Goal: Task Accomplishment & Management: Manage account settings

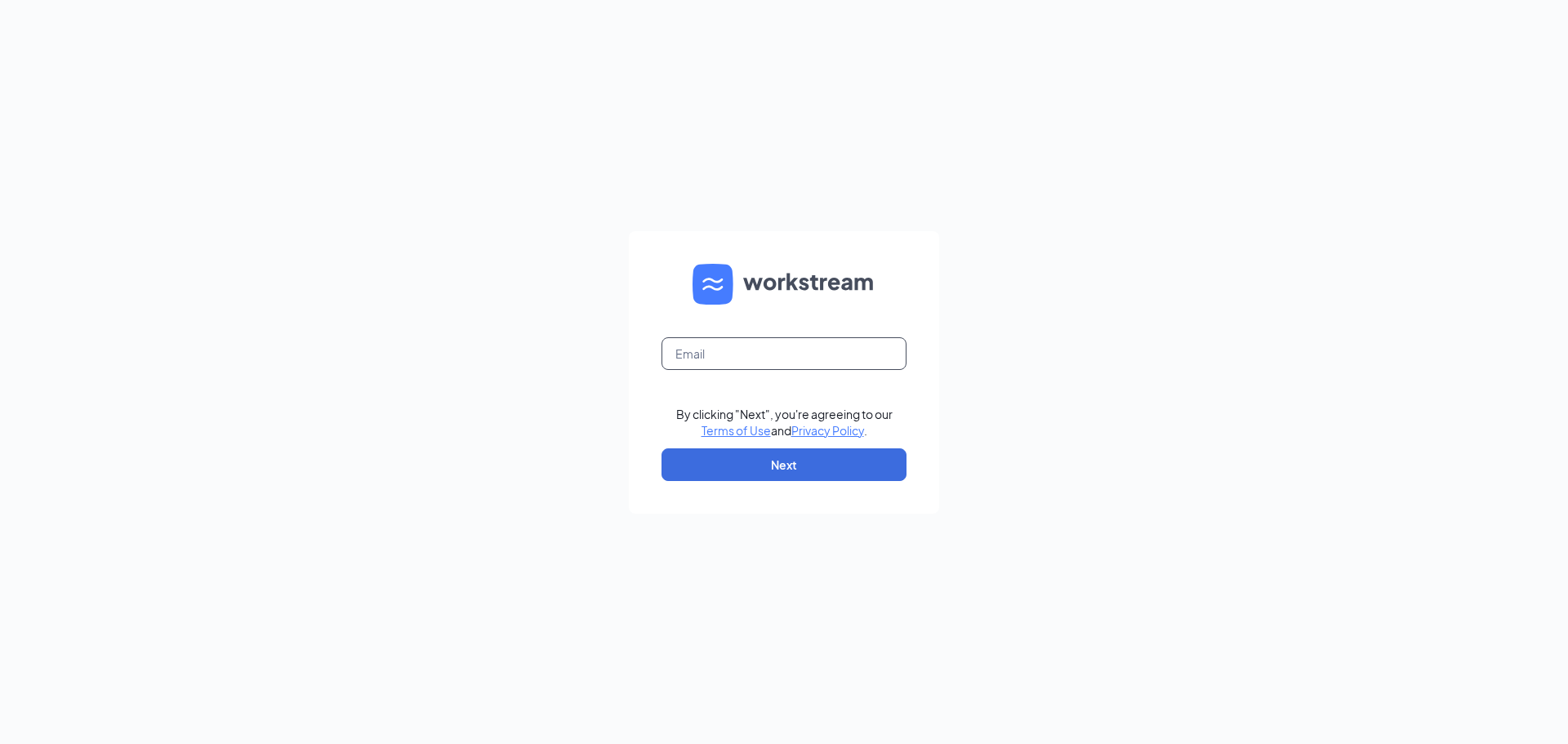
click at [735, 367] on input "text" at bounding box center [784, 354] width 245 height 33
type input "mmcclure@calhounmc.com"
click at [816, 459] on button "Next" at bounding box center [784, 465] width 245 height 33
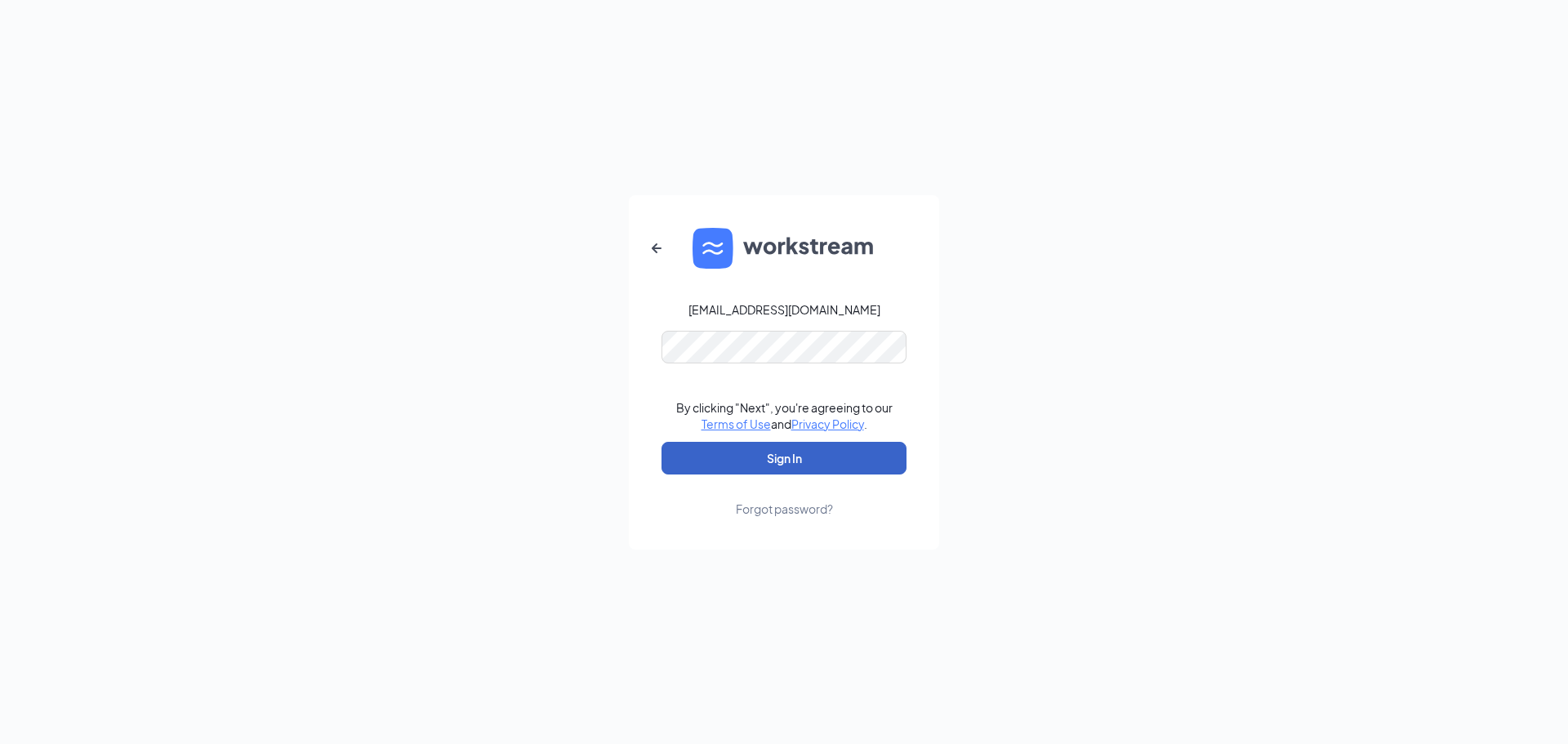
click at [764, 459] on button "Sign In" at bounding box center [784, 458] width 245 height 33
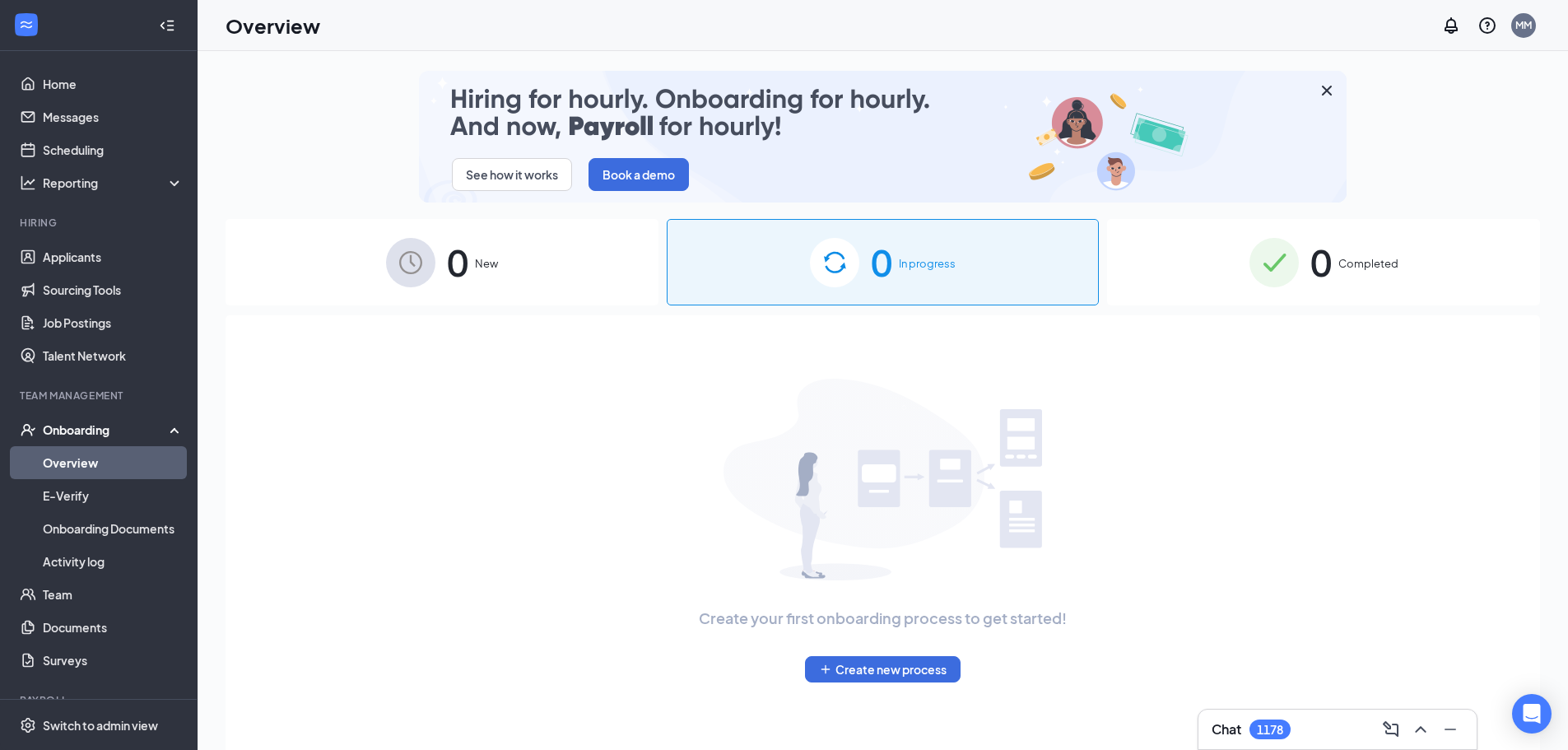
click at [1320, 284] on span "0" at bounding box center [1321, 263] width 22 height 57
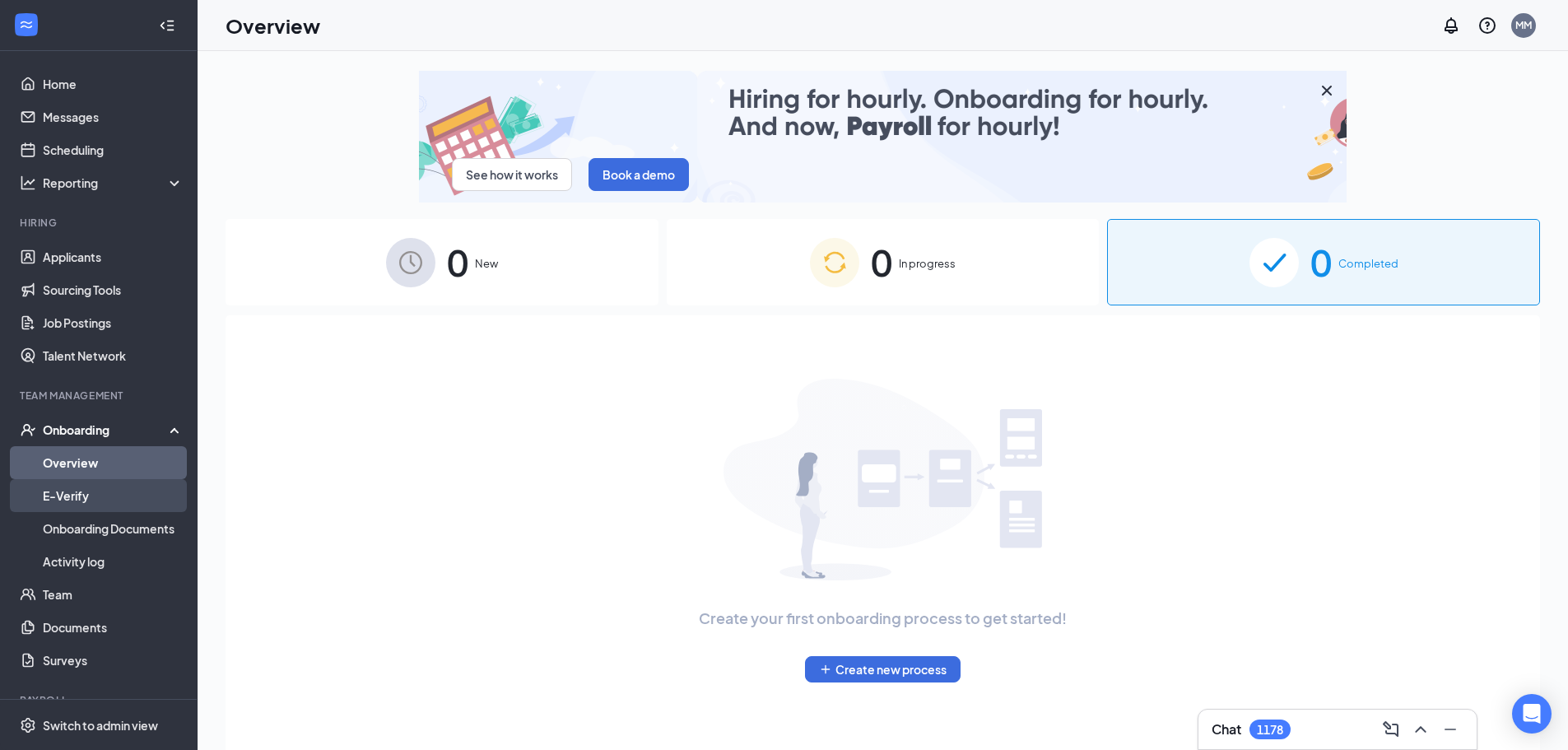
click at [78, 503] on link "E-Verify" at bounding box center [114, 496] width 141 height 33
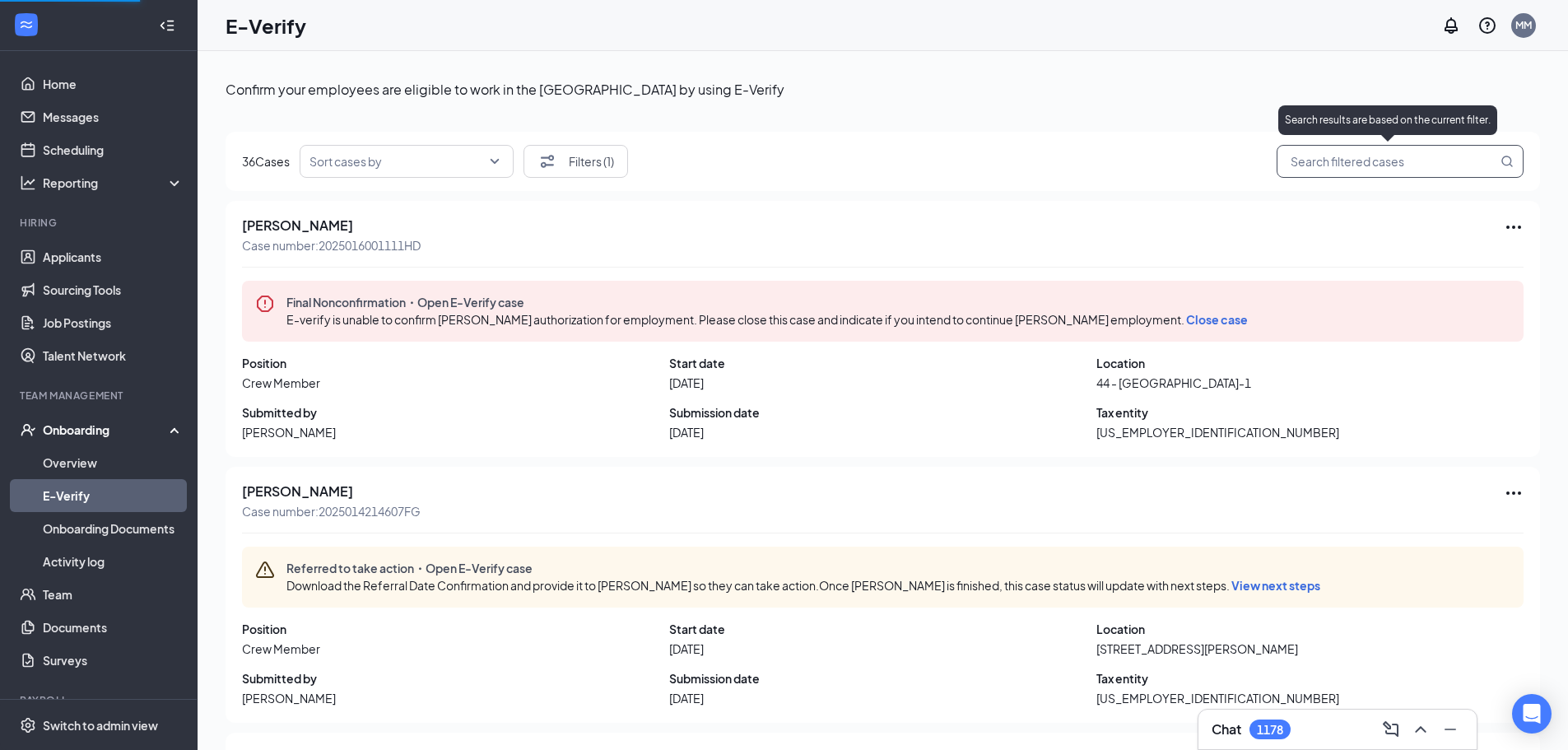
click at [1305, 155] on input "search" at bounding box center [1392, 162] width 211 height 21
click at [1323, 168] on input "[PERSON_NAME]" at bounding box center [1392, 162] width 211 height 21
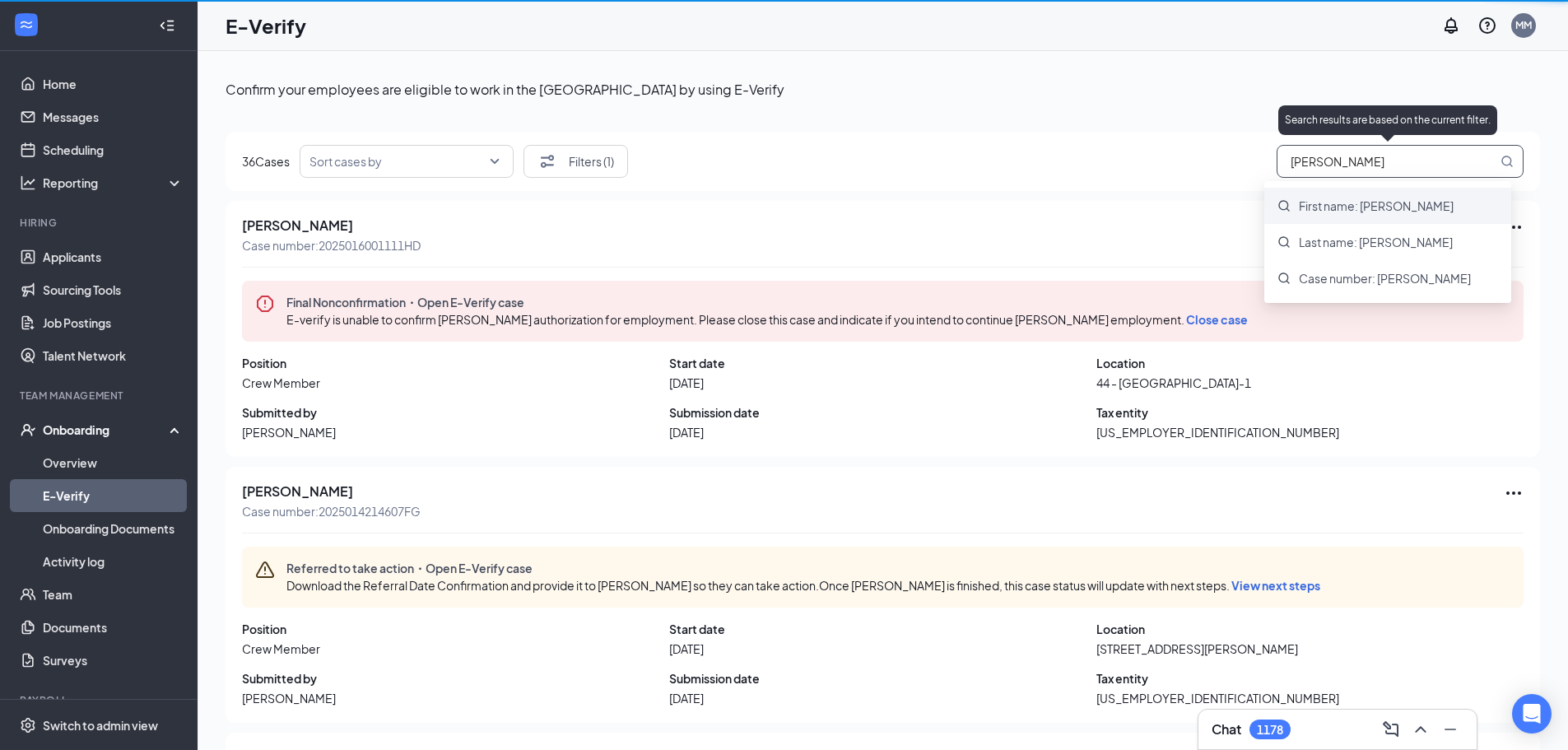
click at [1327, 213] on span "First name: [PERSON_NAME]" at bounding box center [1377, 206] width 155 height 17
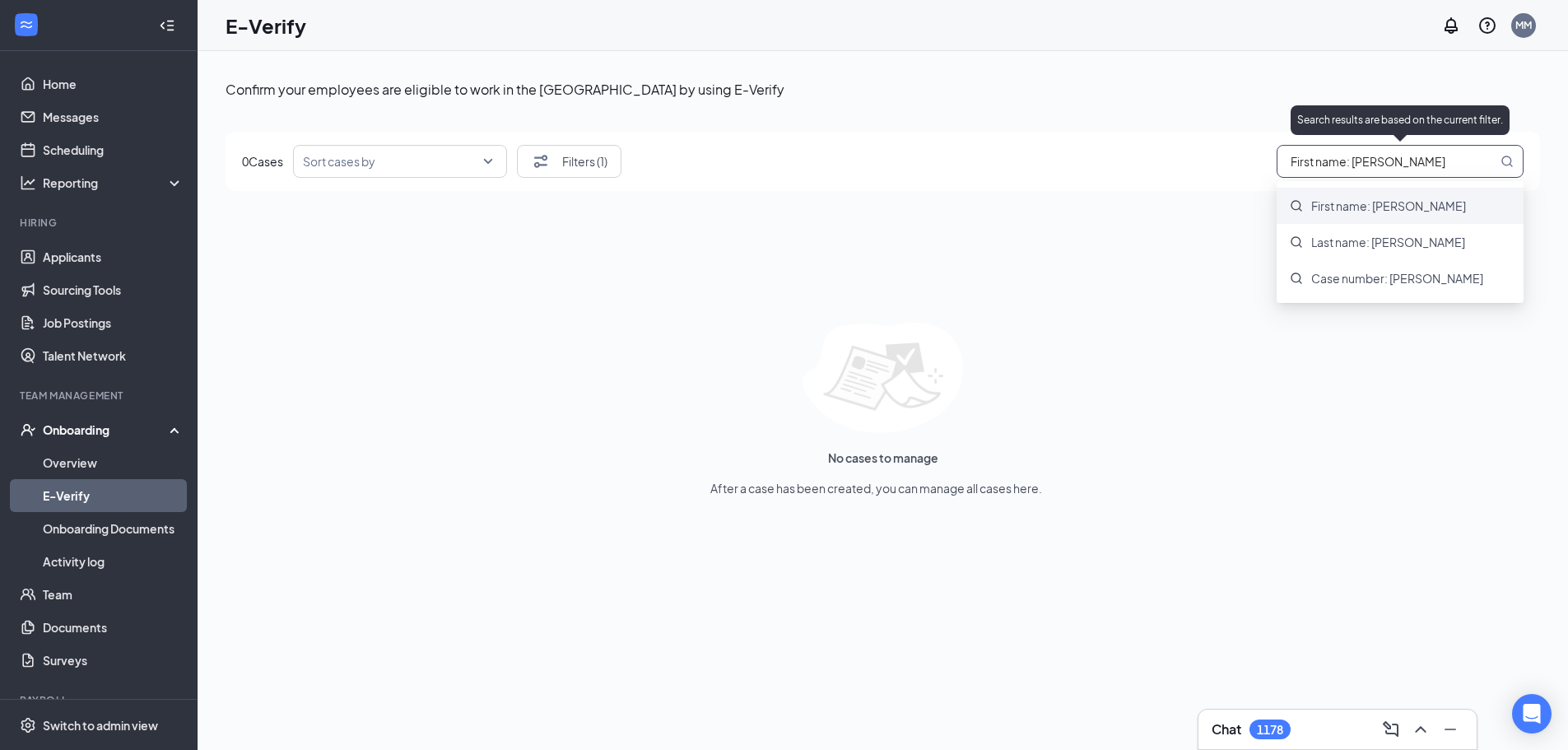
drag, startPoint x: 1410, startPoint y: 158, endPoint x: 1379, endPoint y: 173, distance: 34.4
click at [1379, 173] on span "First name: [PERSON_NAME]" at bounding box center [1400, 162] width 247 height 33
click at [1397, 160] on input "First name: [PERSON_NAME]" at bounding box center [1392, 162] width 211 height 21
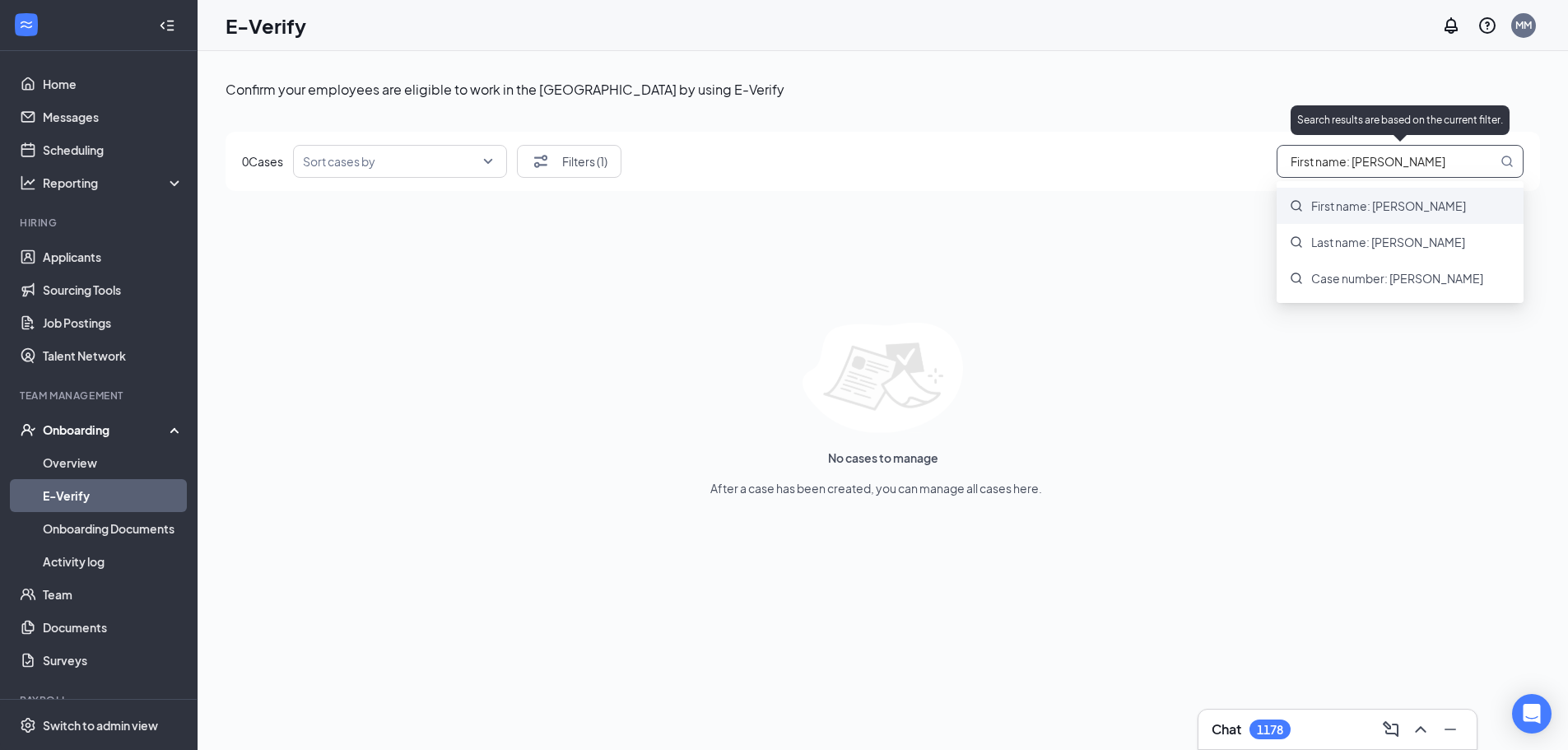
type input "="
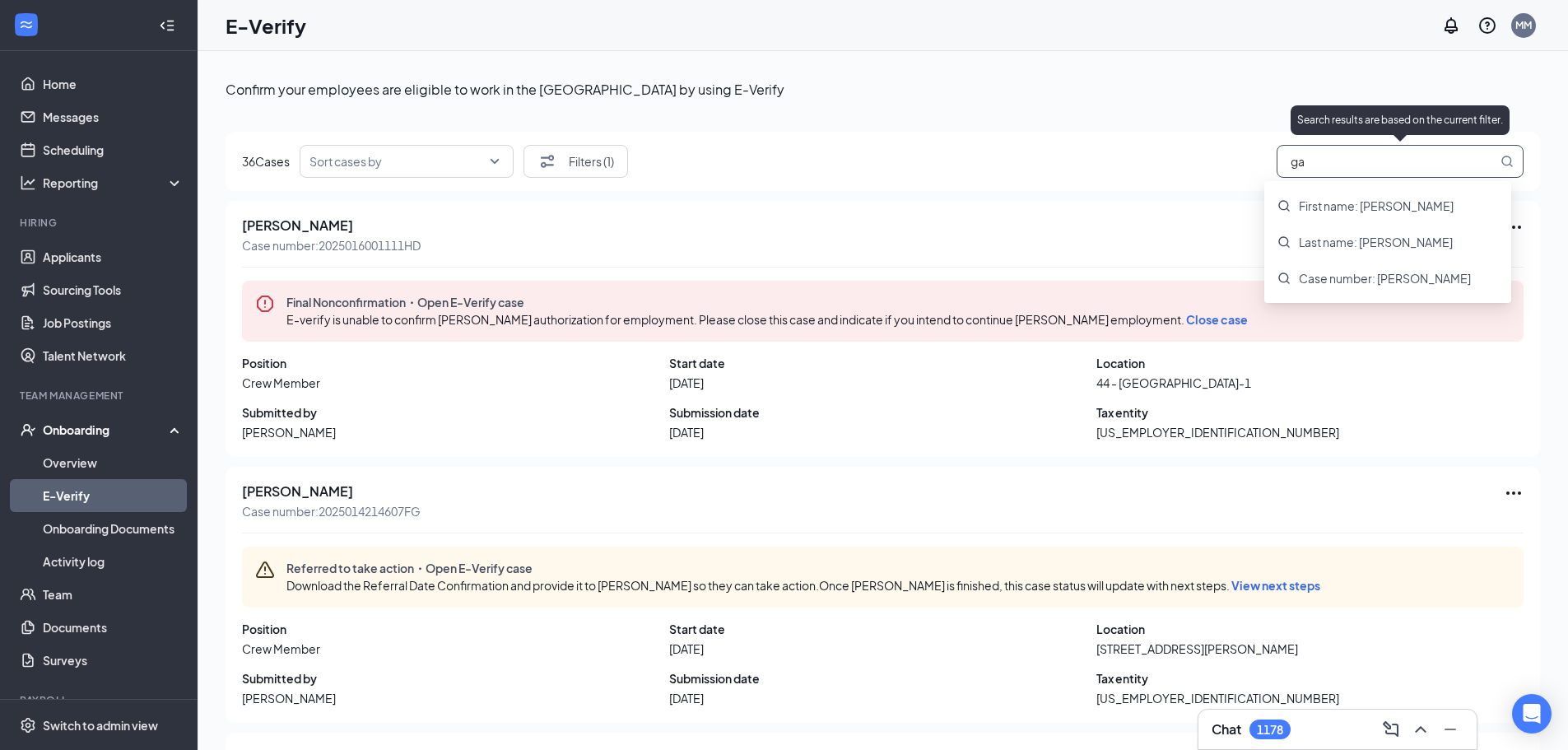
type input "g"
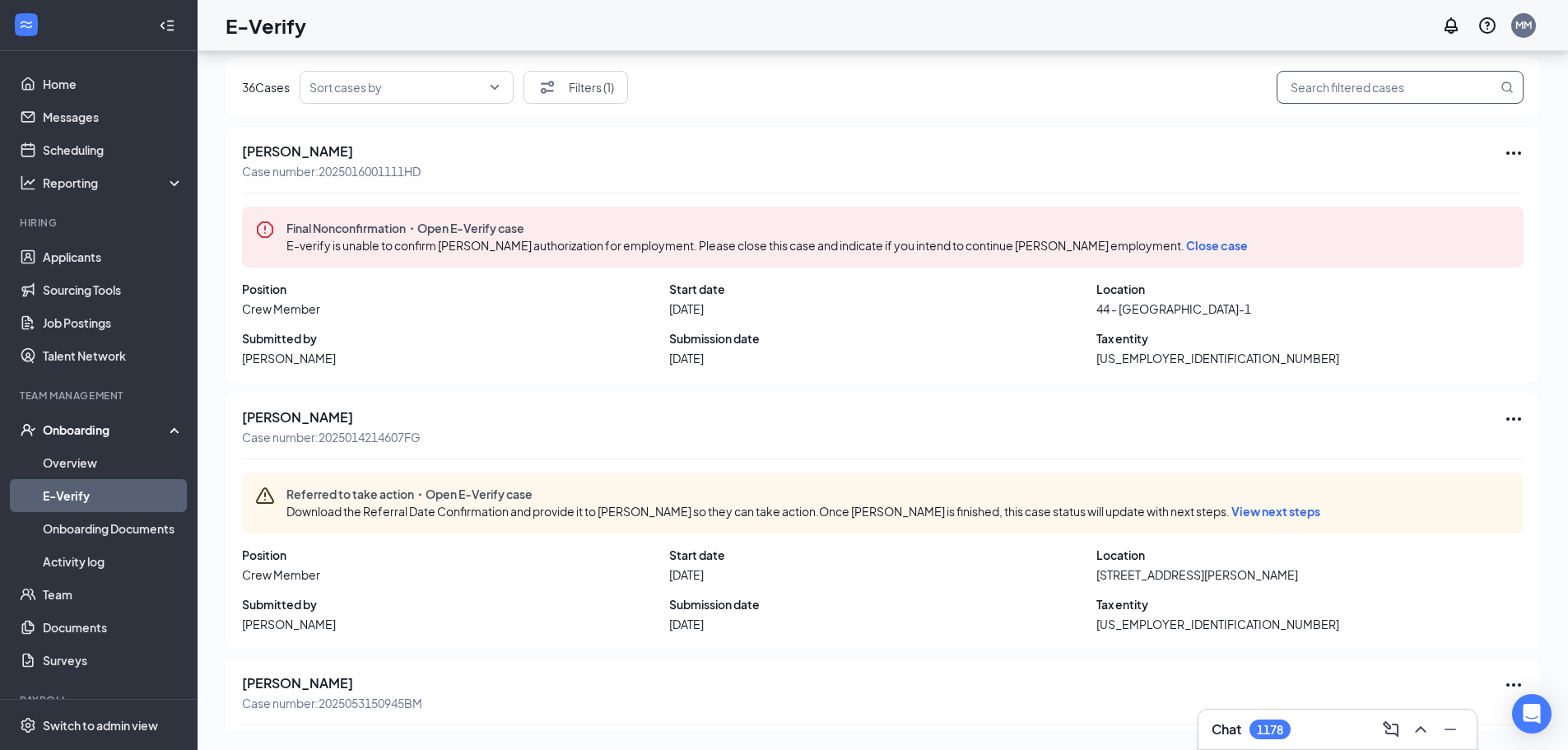
click at [1300, 84] on input "search" at bounding box center [1392, 87] width 211 height 21
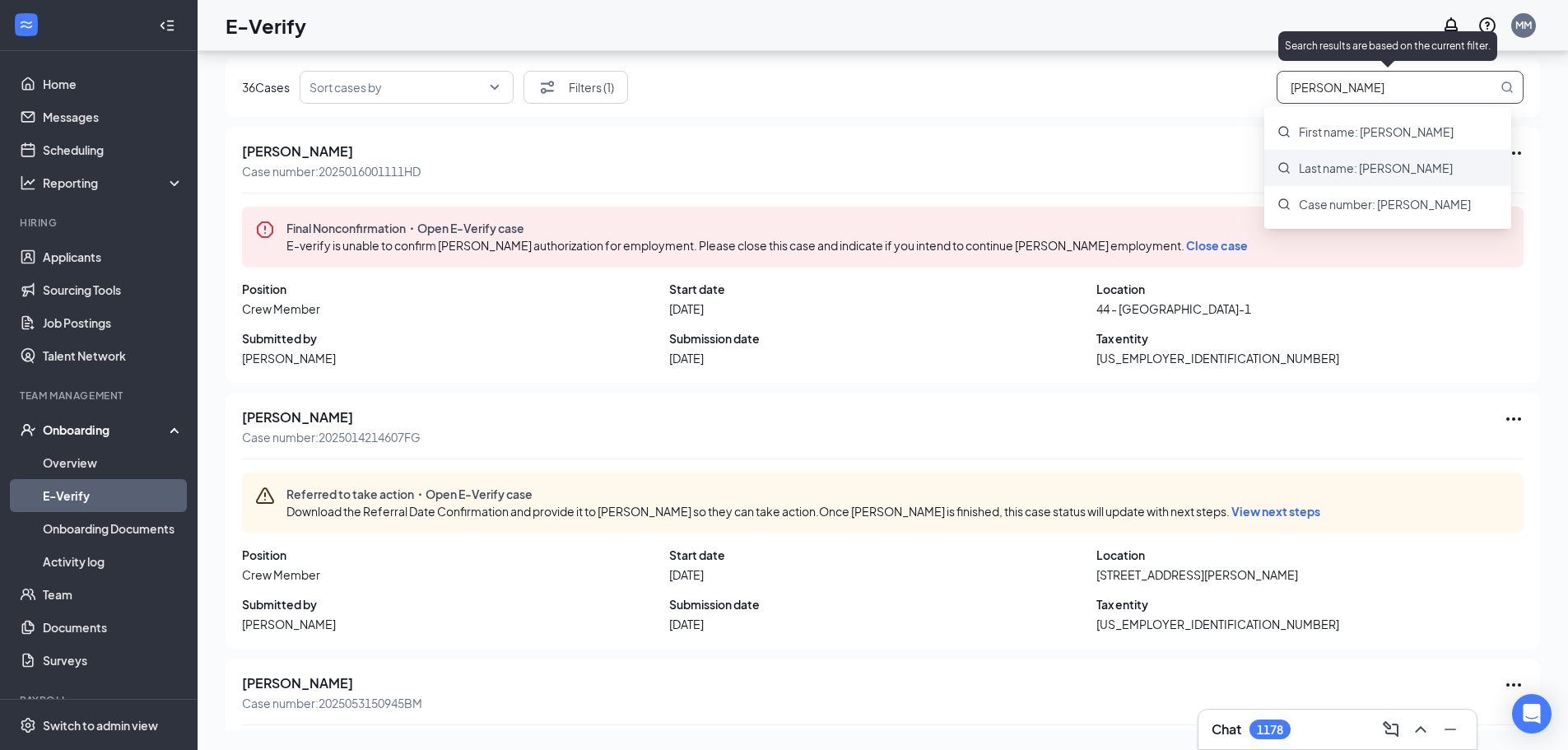
click at [1346, 164] on span "Last name: [PERSON_NAME]" at bounding box center [1376, 168] width 154 height 17
type input "Last name: [PERSON_NAME]"
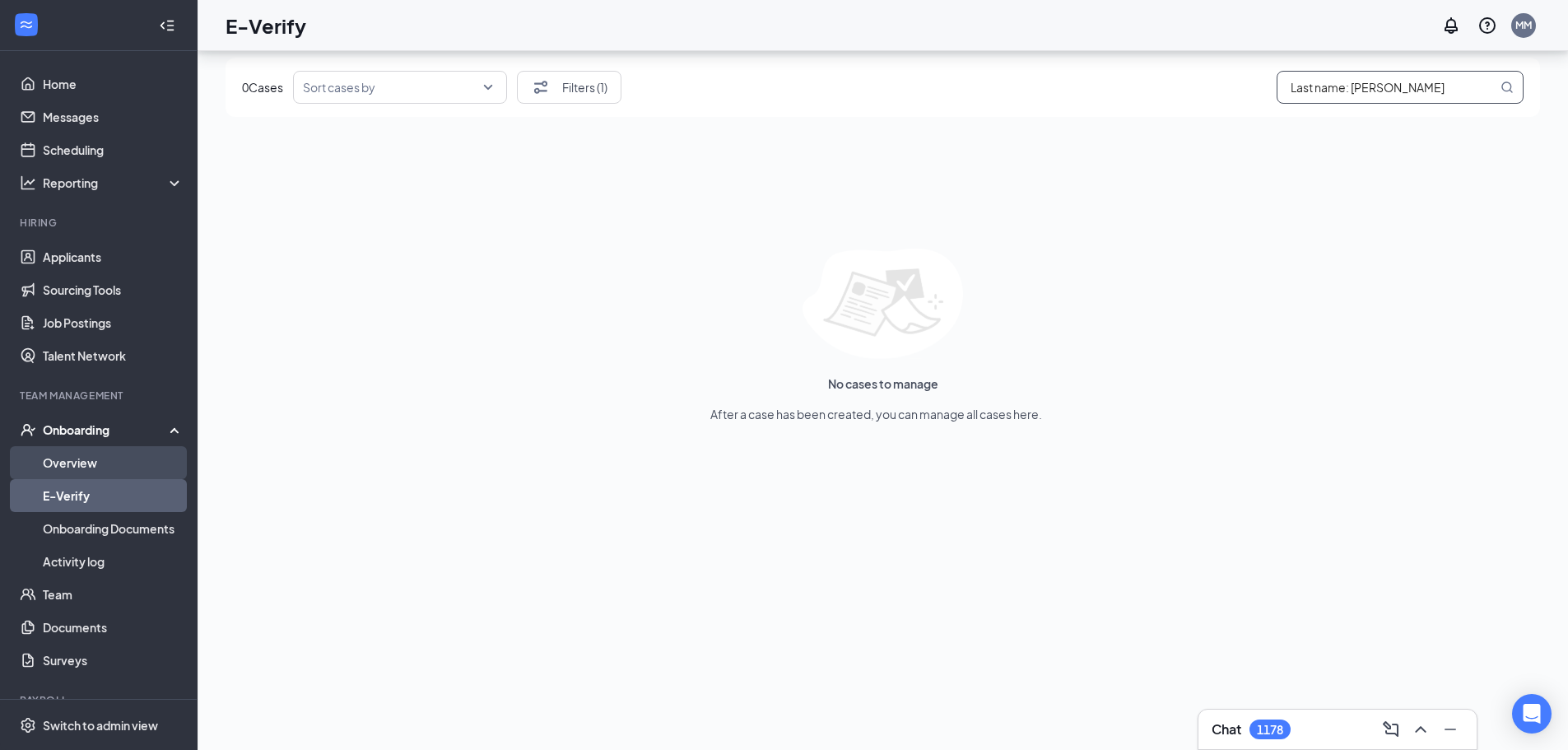
drag, startPoint x: 74, startPoint y: 466, endPoint x: 87, endPoint y: 462, distance: 13.6
click at [74, 466] on link "Overview" at bounding box center [114, 463] width 141 height 33
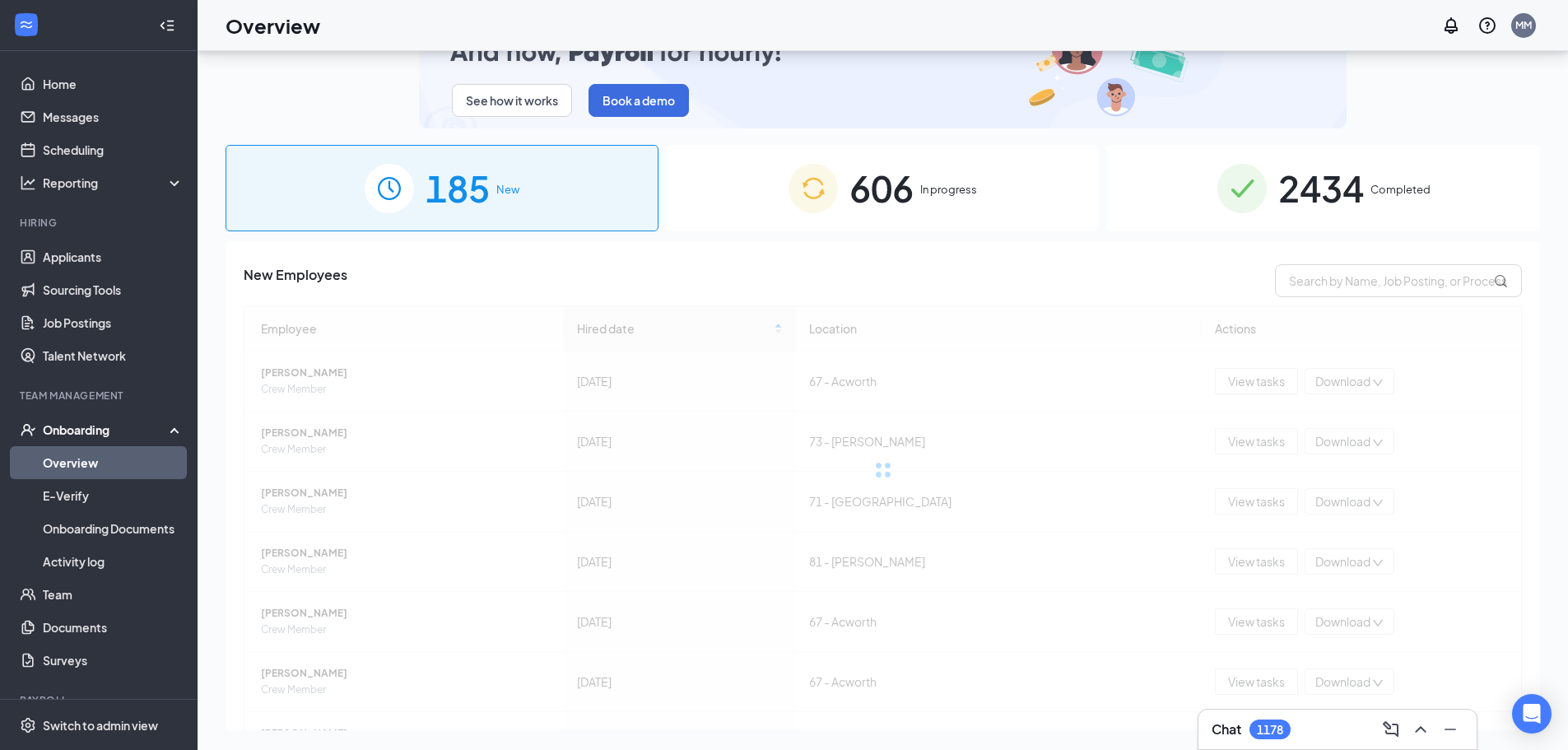
drag, startPoint x: 1337, startPoint y: 186, endPoint x: 1337, endPoint y: 216, distance: 30.0
click at [1336, 187] on span "2434" at bounding box center [1321, 188] width 85 height 57
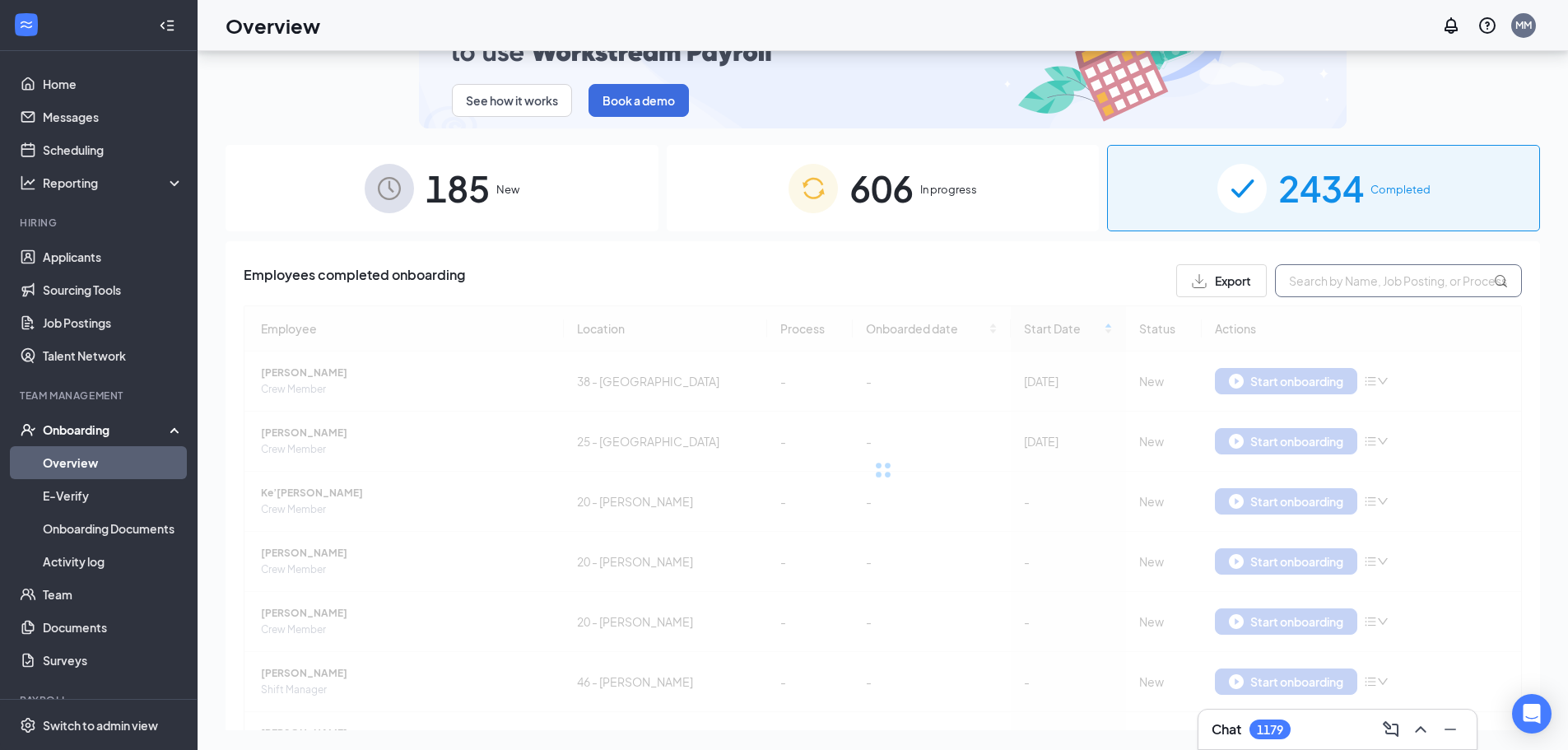
click at [1303, 283] on input "text" at bounding box center [1398, 281] width 247 height 33
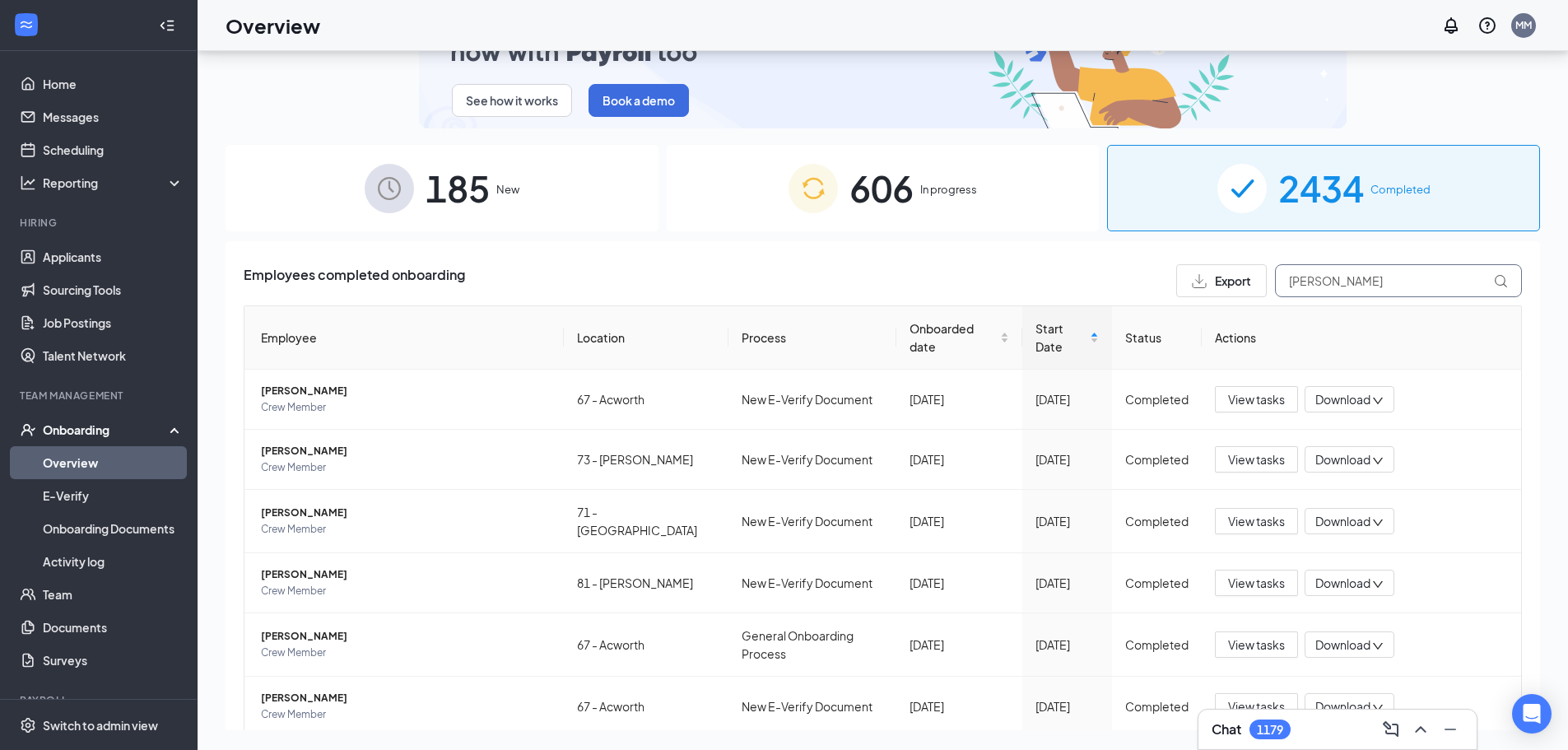
type input "[PERSON_NAME]"
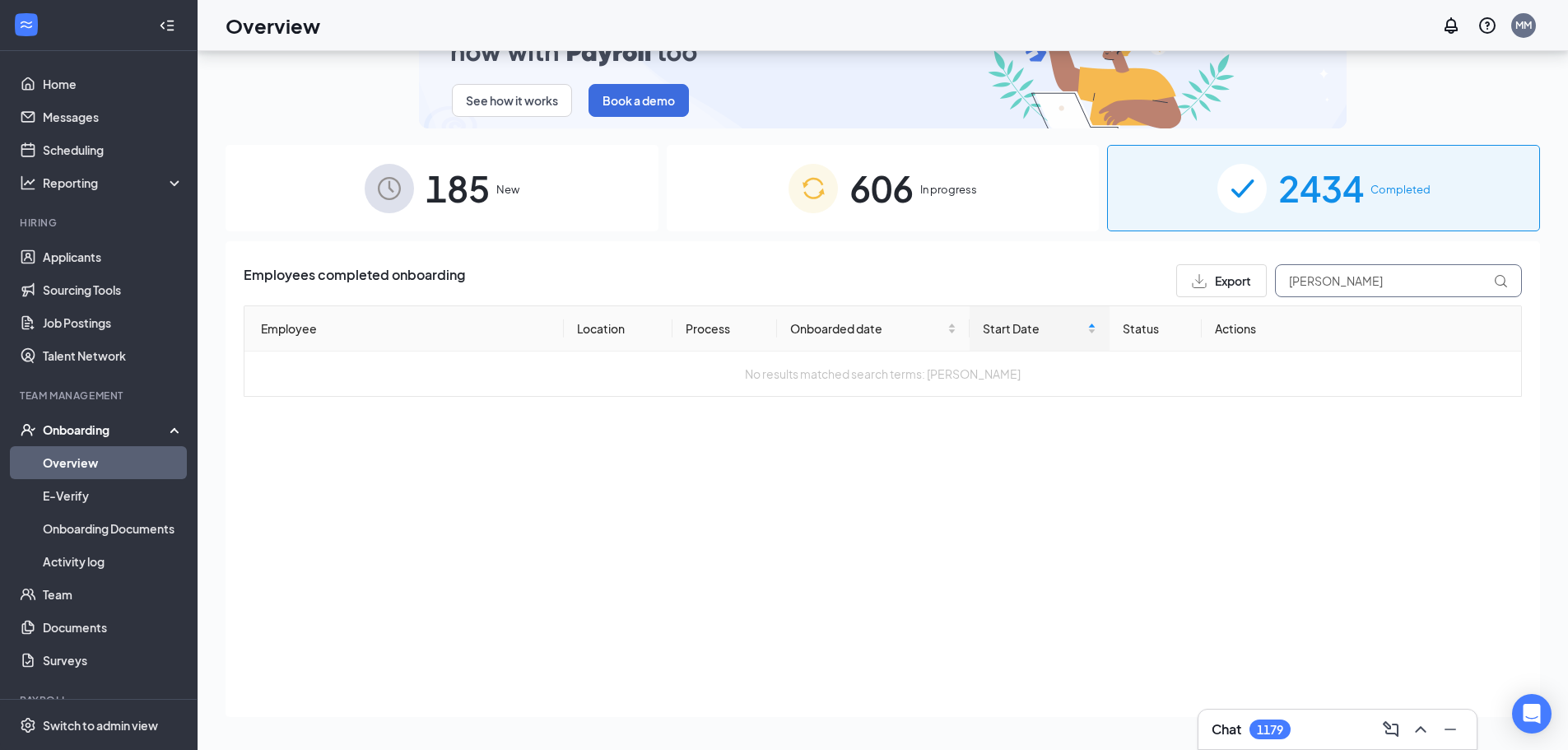
click at [1342, 291] on input "[PERSON_NAME]" at bounding box center [1398, 281] width 247 height 33
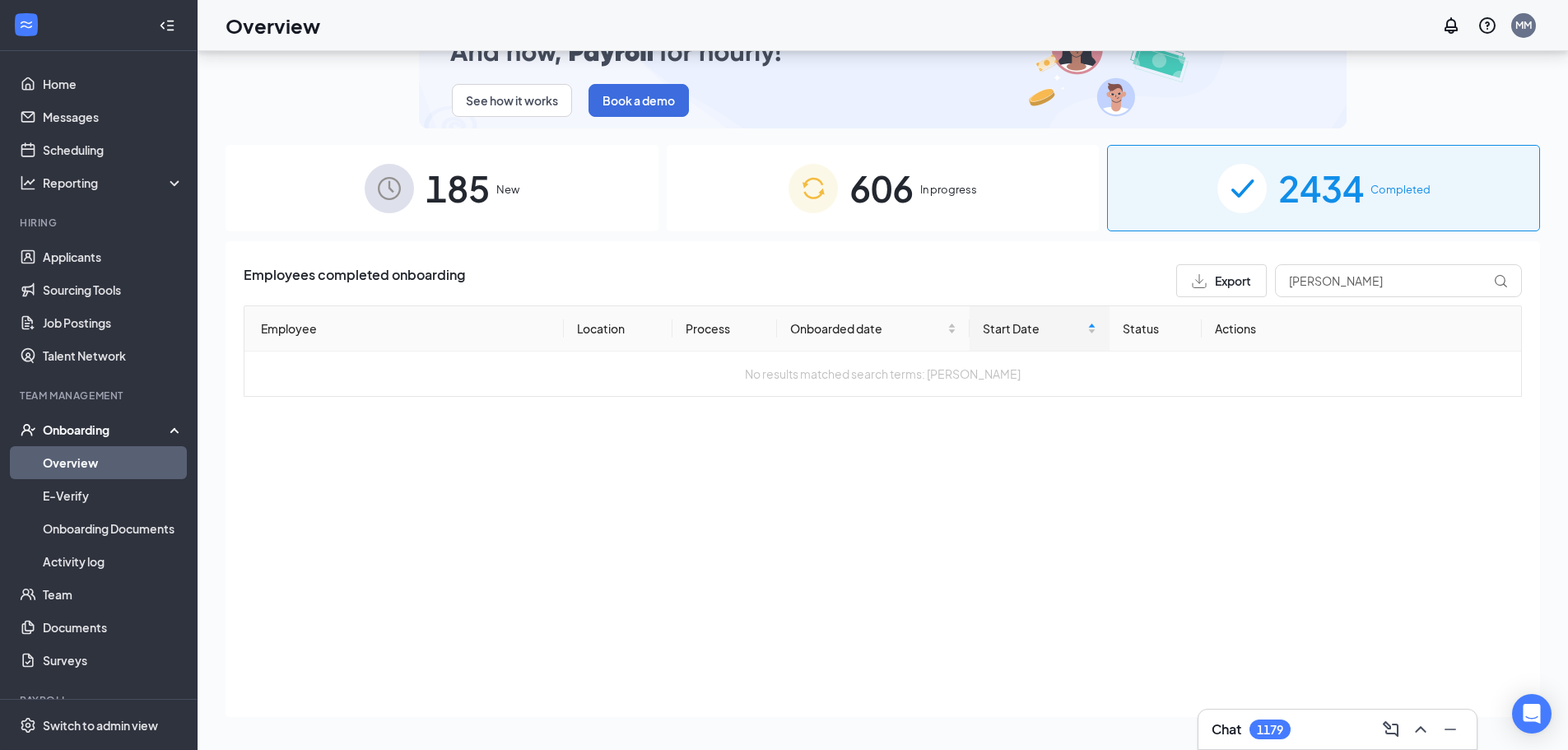
click at [987, 194] on div "606 In progress" at bounding box center [883, 188] width 433 height 86
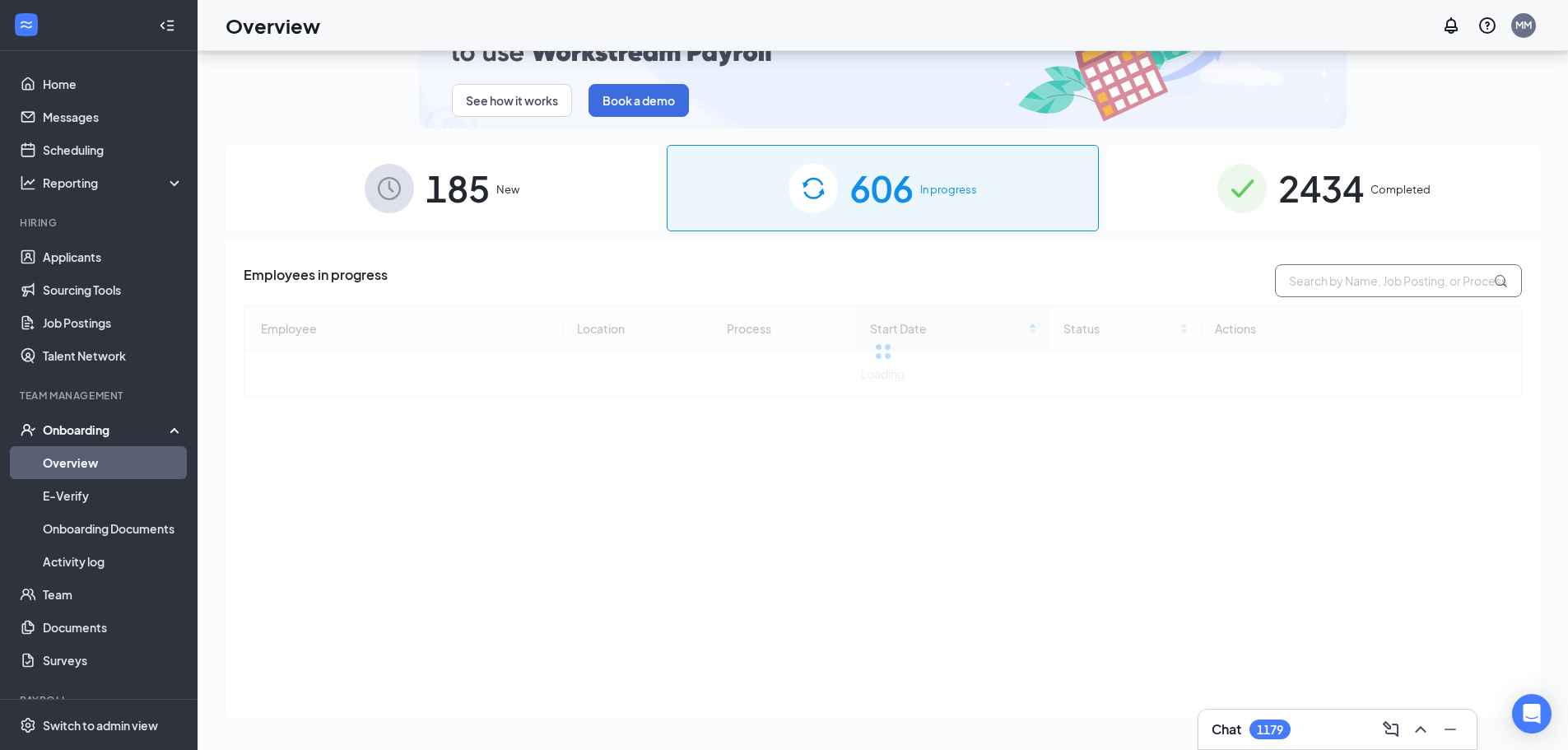
click at [1355, 291] on input "text" at bounding box center [1398, 281] width 247 height 33
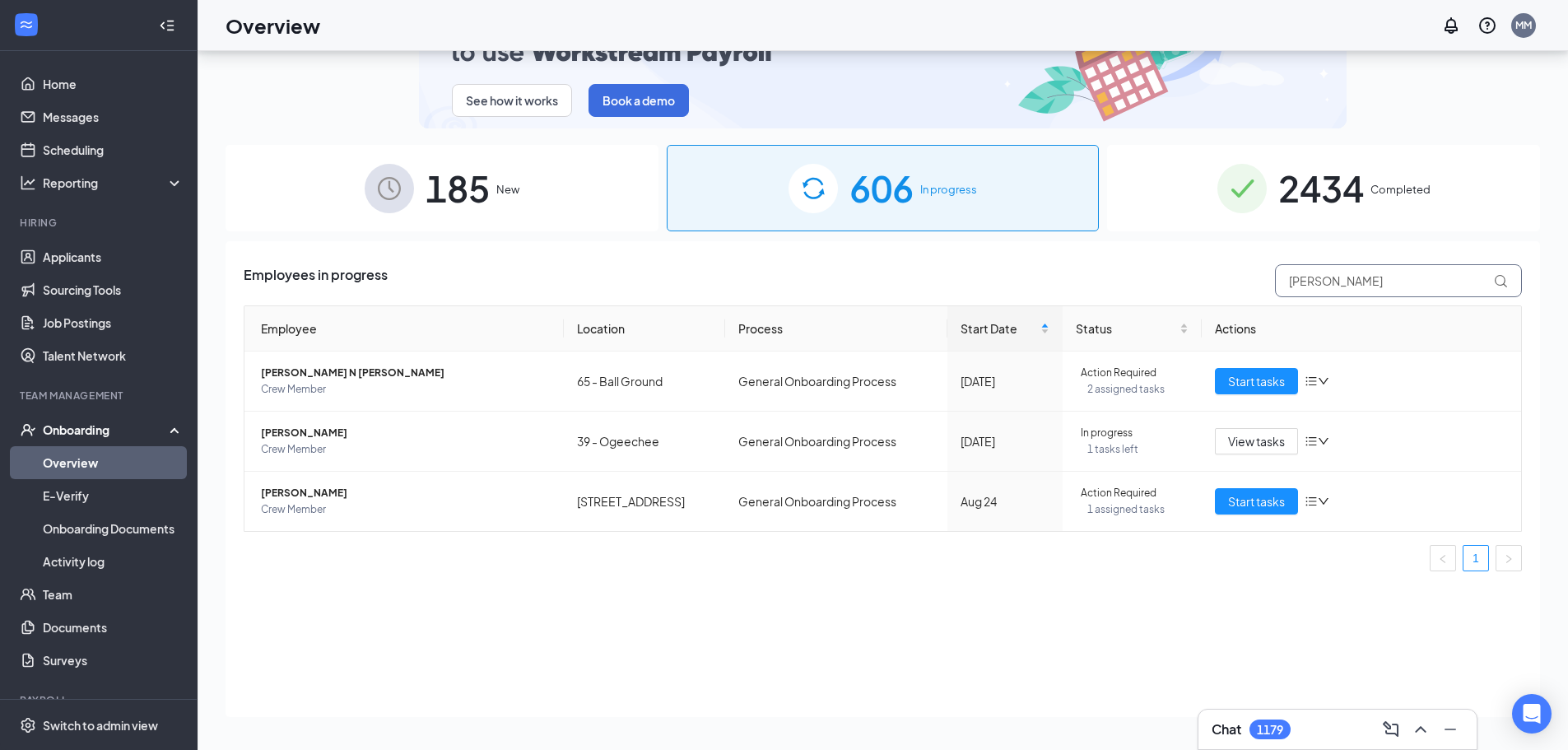
type input "[PERSON_NAME]"
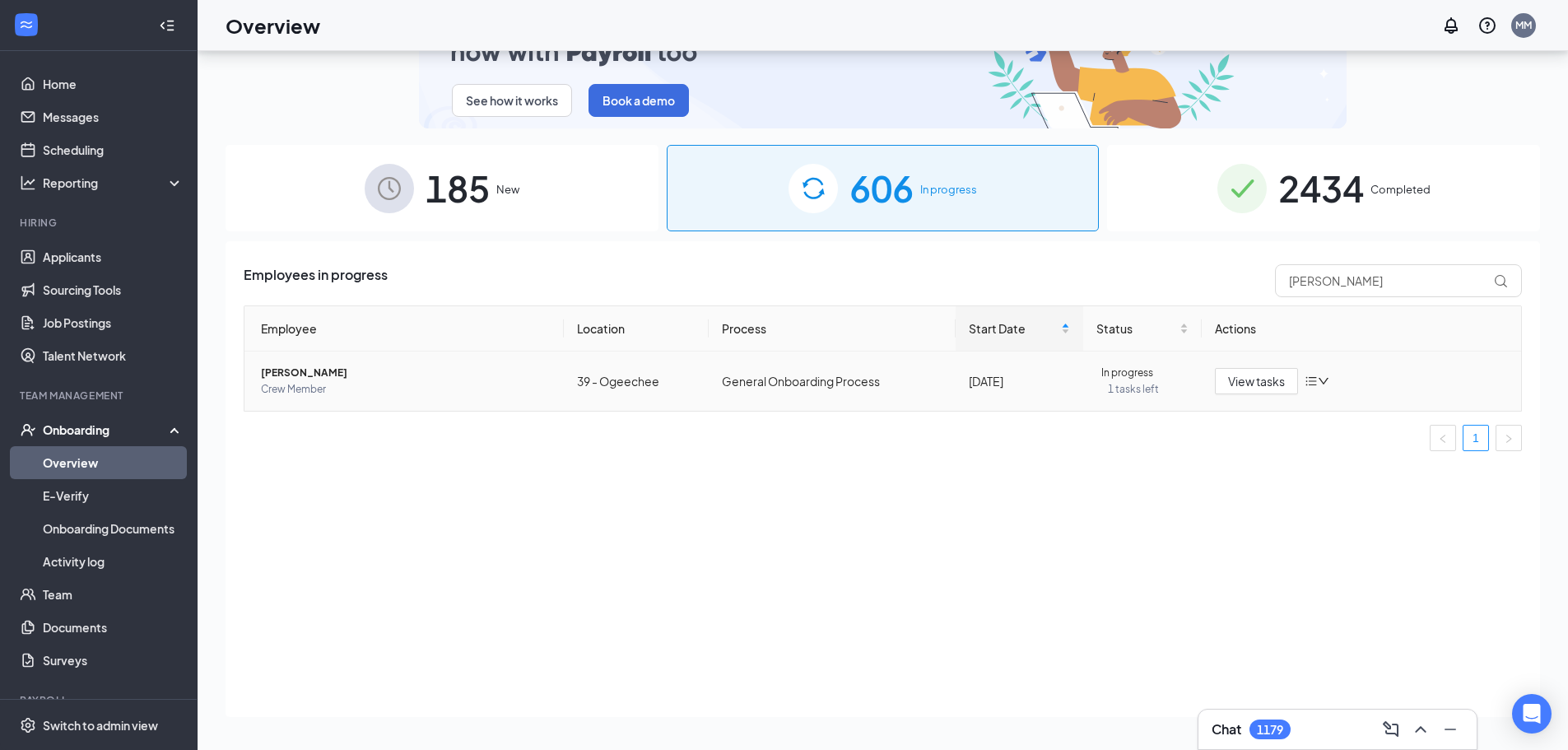
click at [1120, 399] on td "In progress 1 tasks left" at bounding box center [1143, 381] width 119 height 59
click at [311, 380] on span "[PERSON_NAME]" at bounding box center [406, 373] width 290 height 17
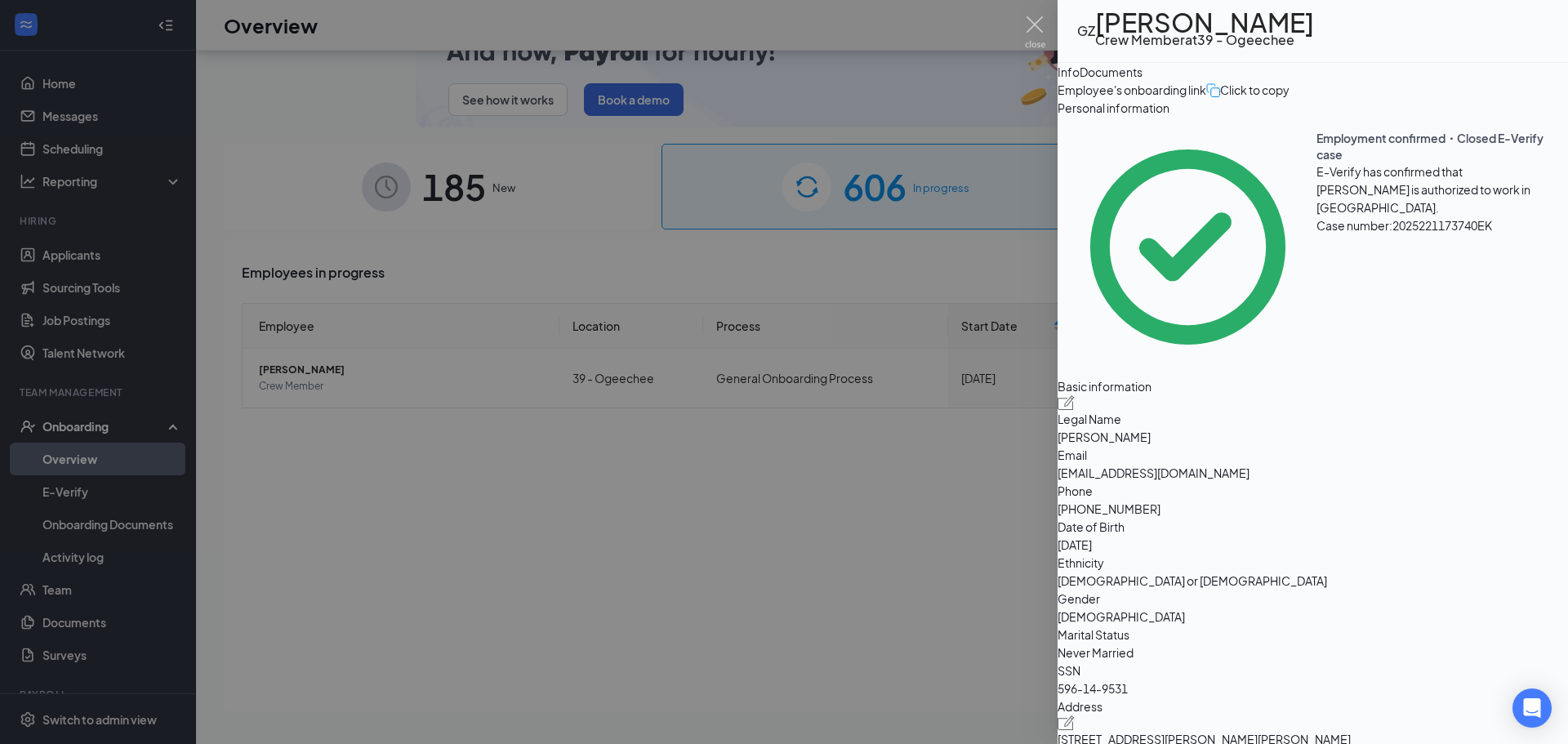
click at [1142, 81] on button "Documents" at bounding box center [1111, 72] width 63 height 18
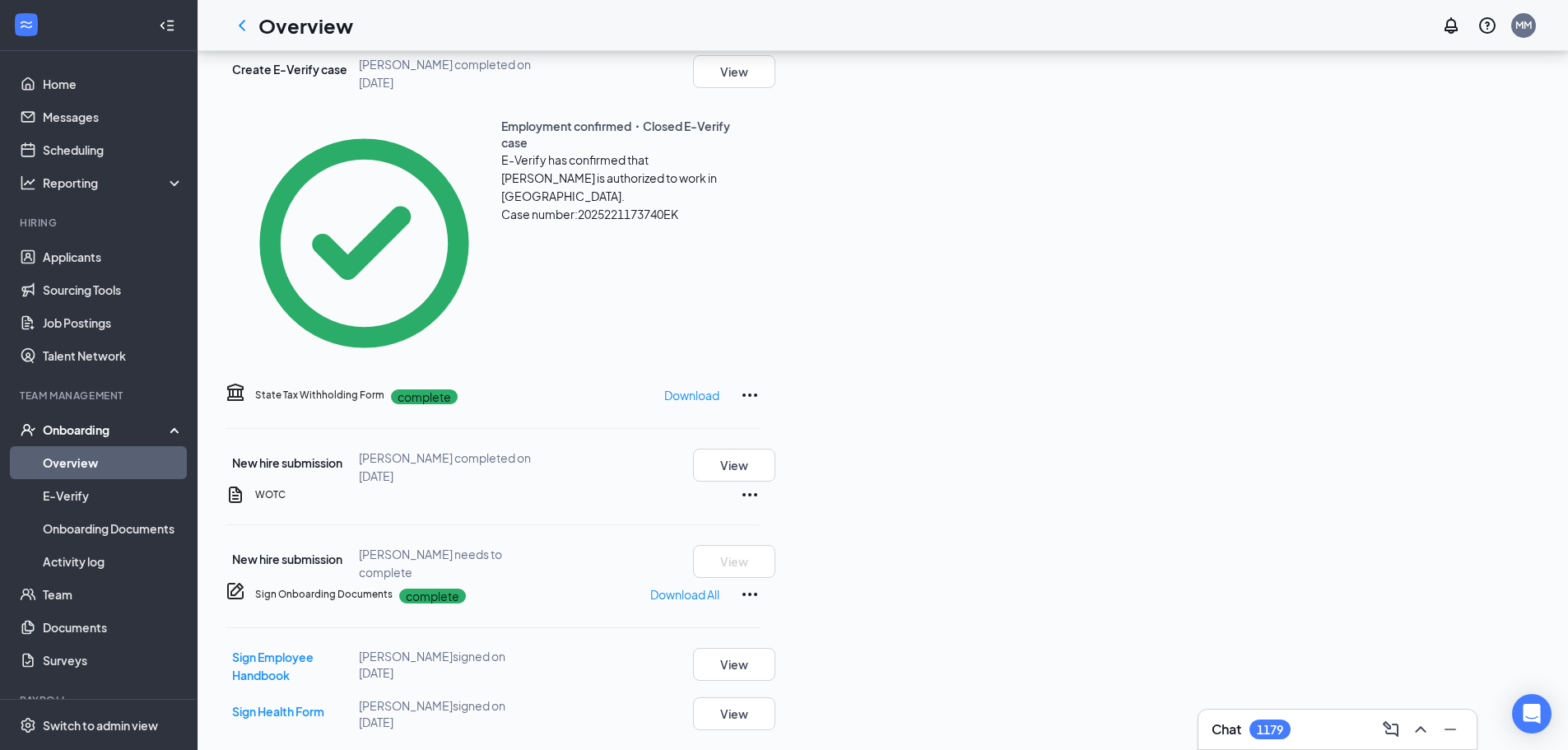
scroll to position [552, 0]
click at [342, 552] on span "New hire submission" at bounding box center [287, 559] width 111 height 15
click at [502, 547] on span "[PERSON_NAME] needs to complete" at bounding box center [430, 564] width 143 height 33
click at [1487, 569] on div "Needs to be submitted before viewing." at bounding box center [1422, 582] width 195 height 27
click at [760, 485] on icon "Ellipses" at bounding box center [750, 495] width 20 height 20
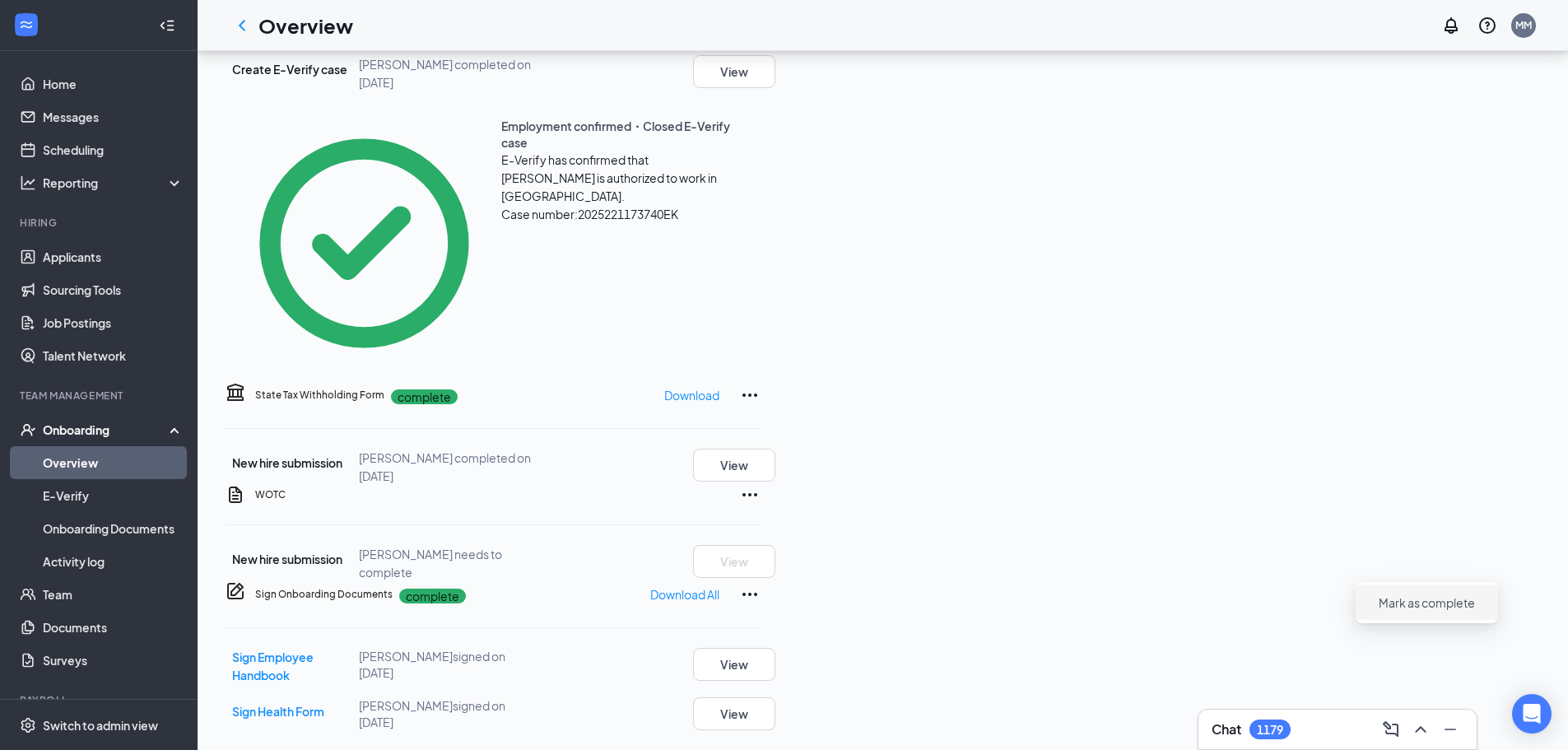
click at [1435, 595] on span "Mark as complete" at bounding box center [1427, 603] width 96 height 17
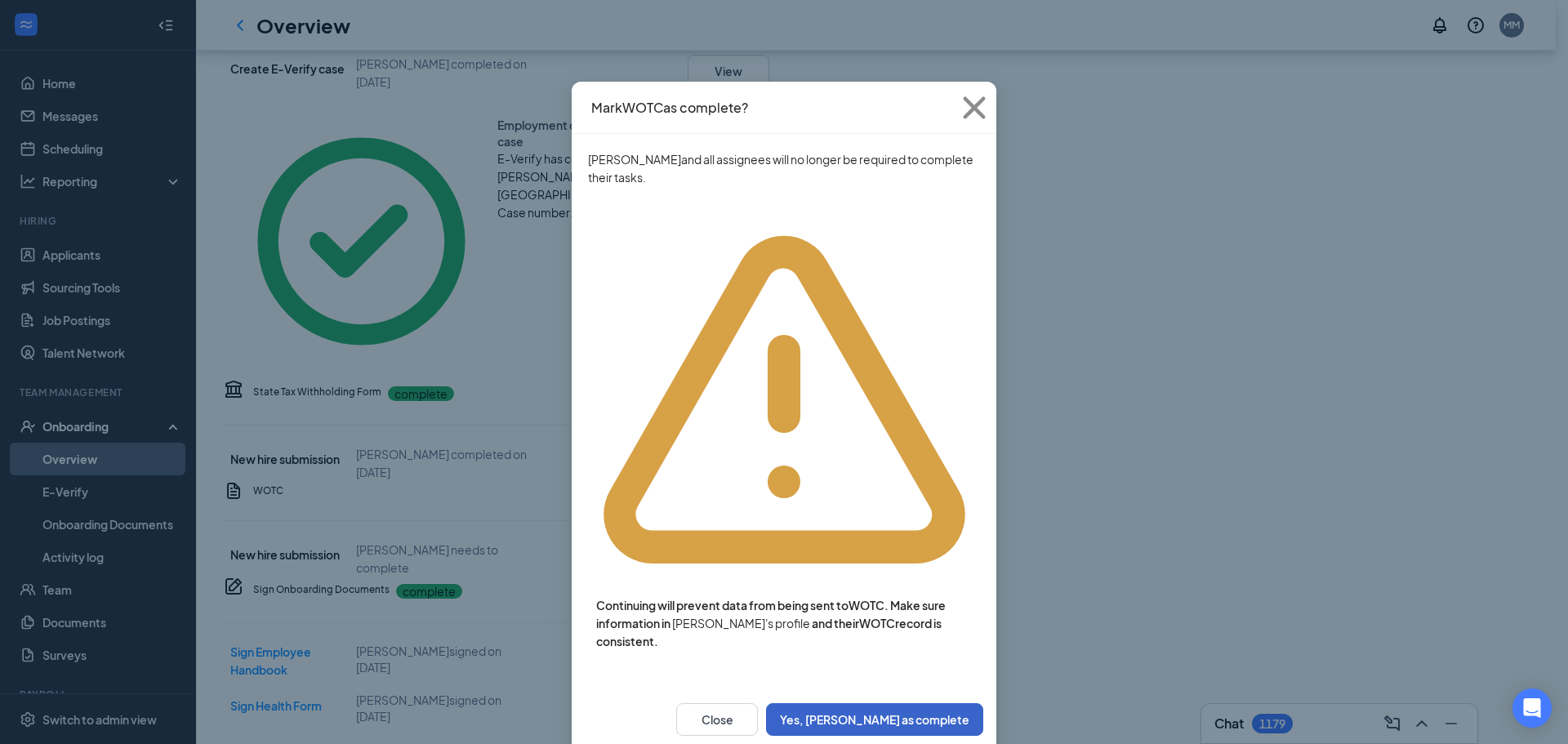
click at [880, 703] on button "Yes, [PERSON_NAME] as complete" at bounding box center [874, 720] width 217 height 33
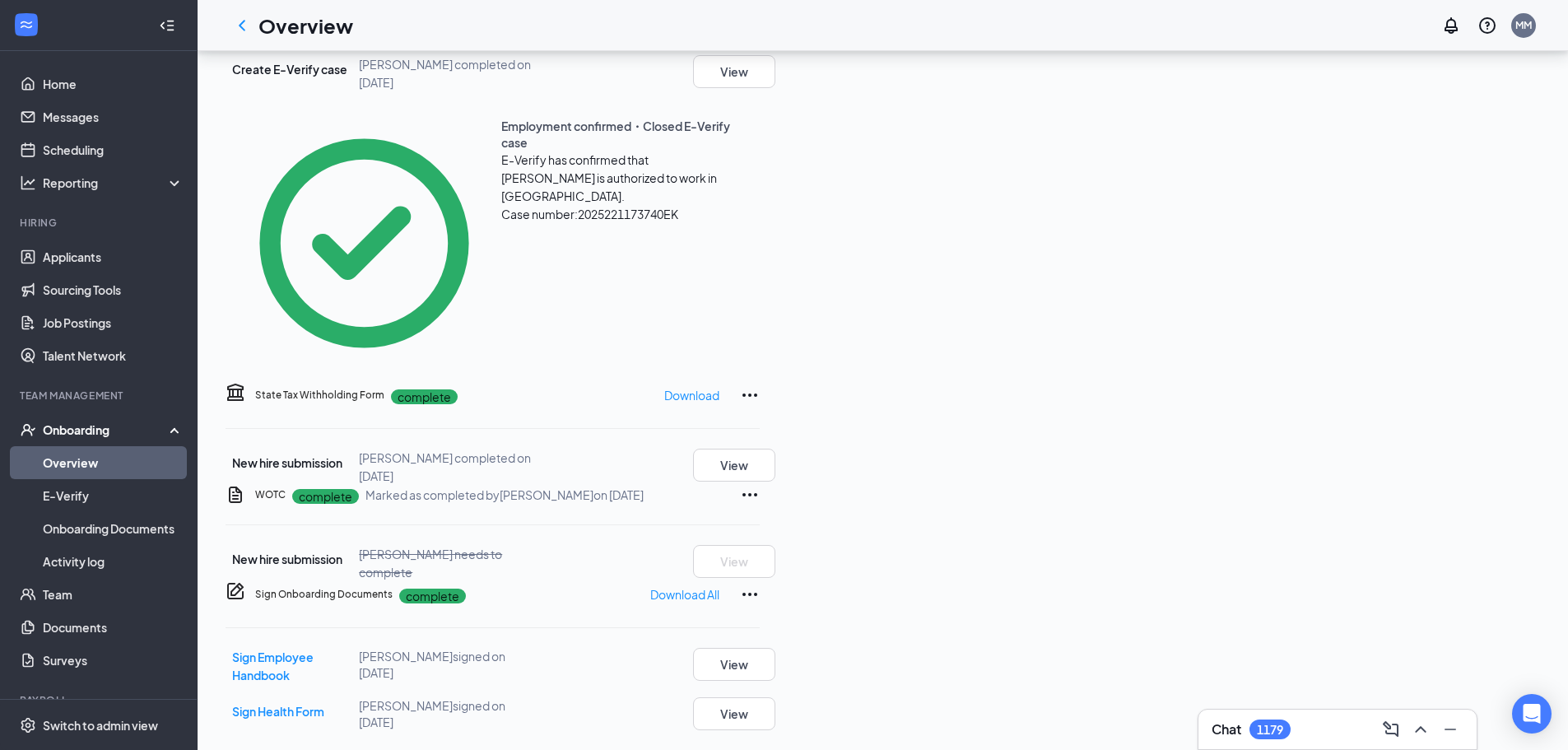
click at [301, 552] on span "New hire submission" at bounding box center [287, 559] width 111 height 15
click at [359, 489] on p "complete" at bounding box center [325, 496] width 67 height 15
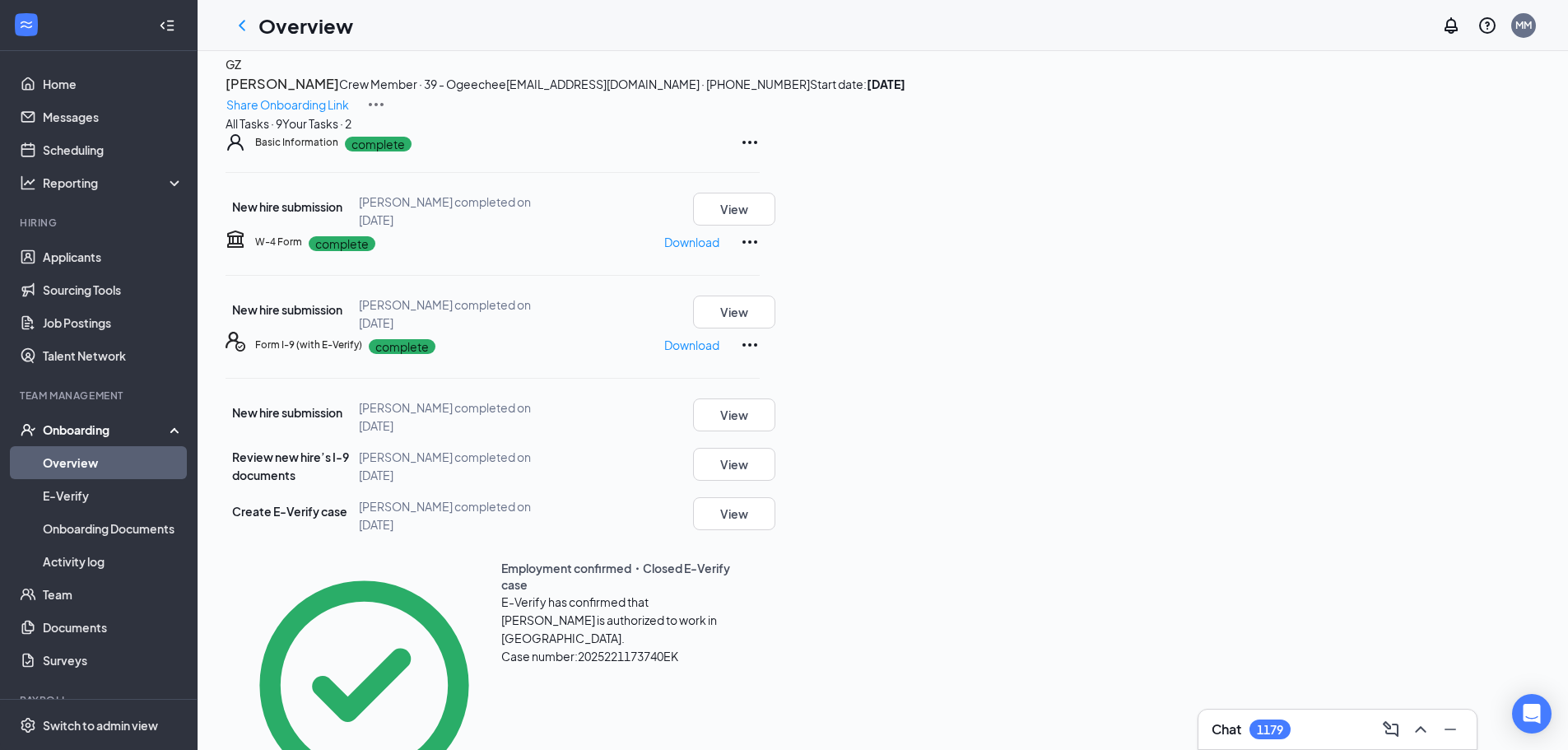
scroll to position [0, 0]
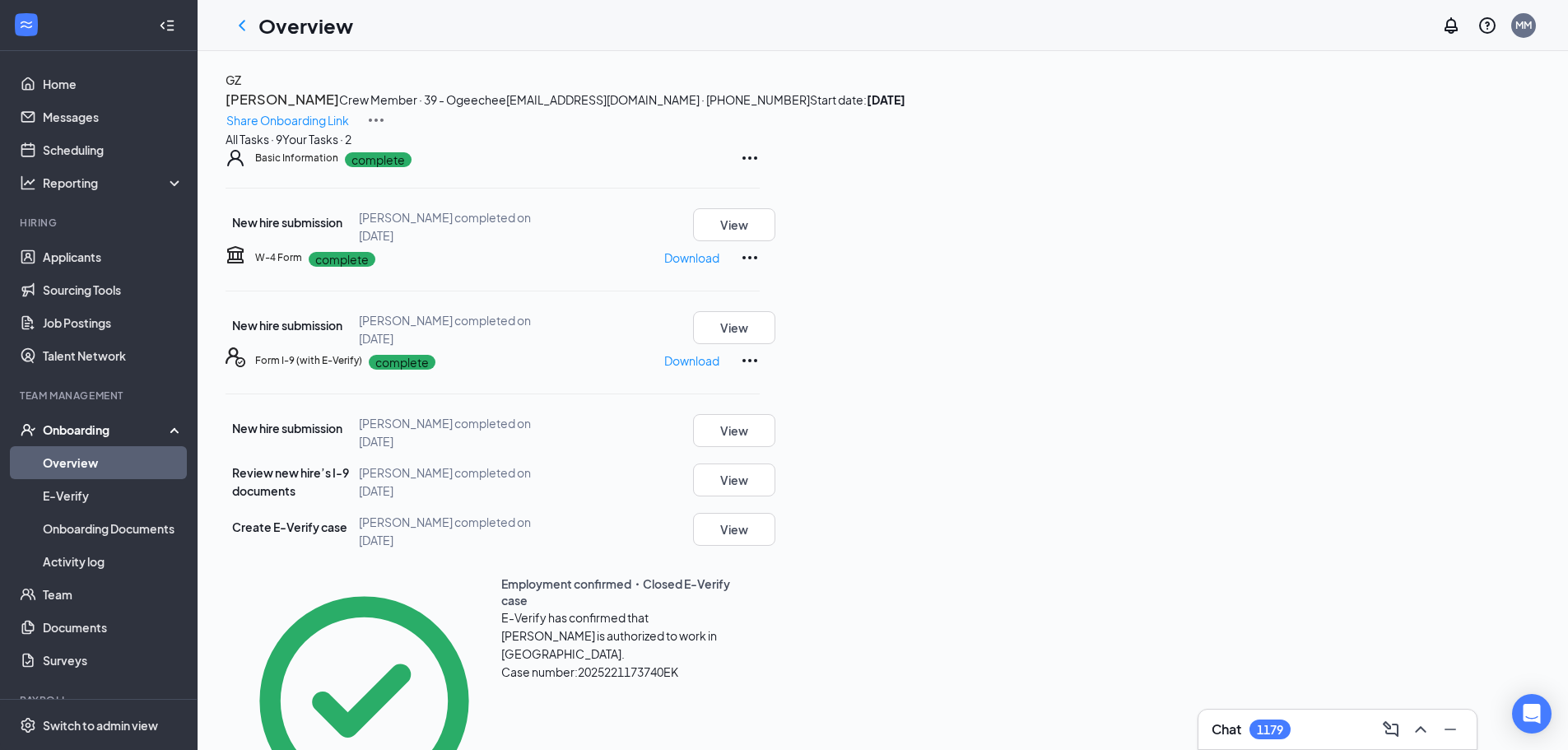
click at [352, 148] on div "Your Tasks · 2" at bounding box center [317, 139] width 70 height 18
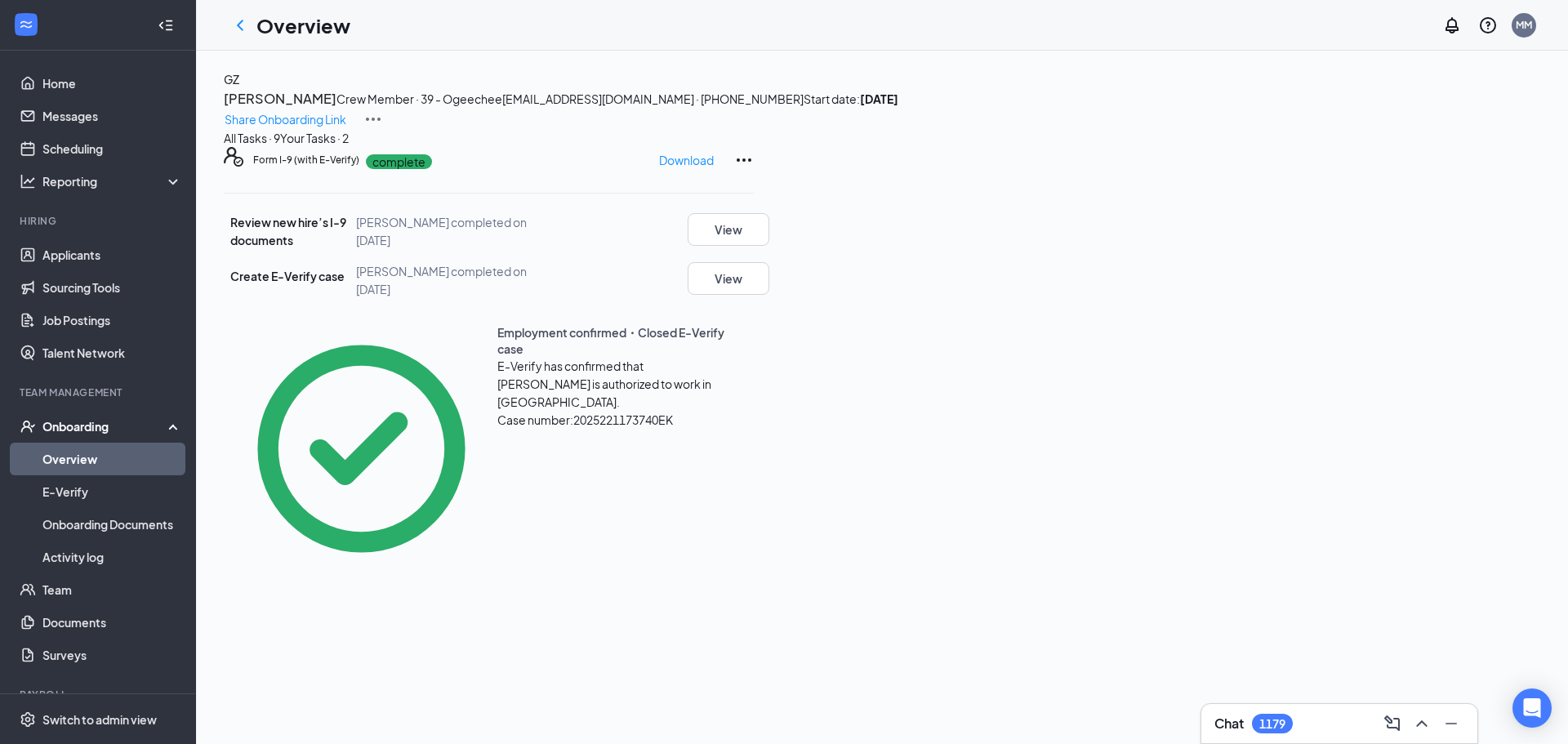
click at [280, 147] on div "All Tasks · 9" at bounding box center [252, 138] width 56 height 18
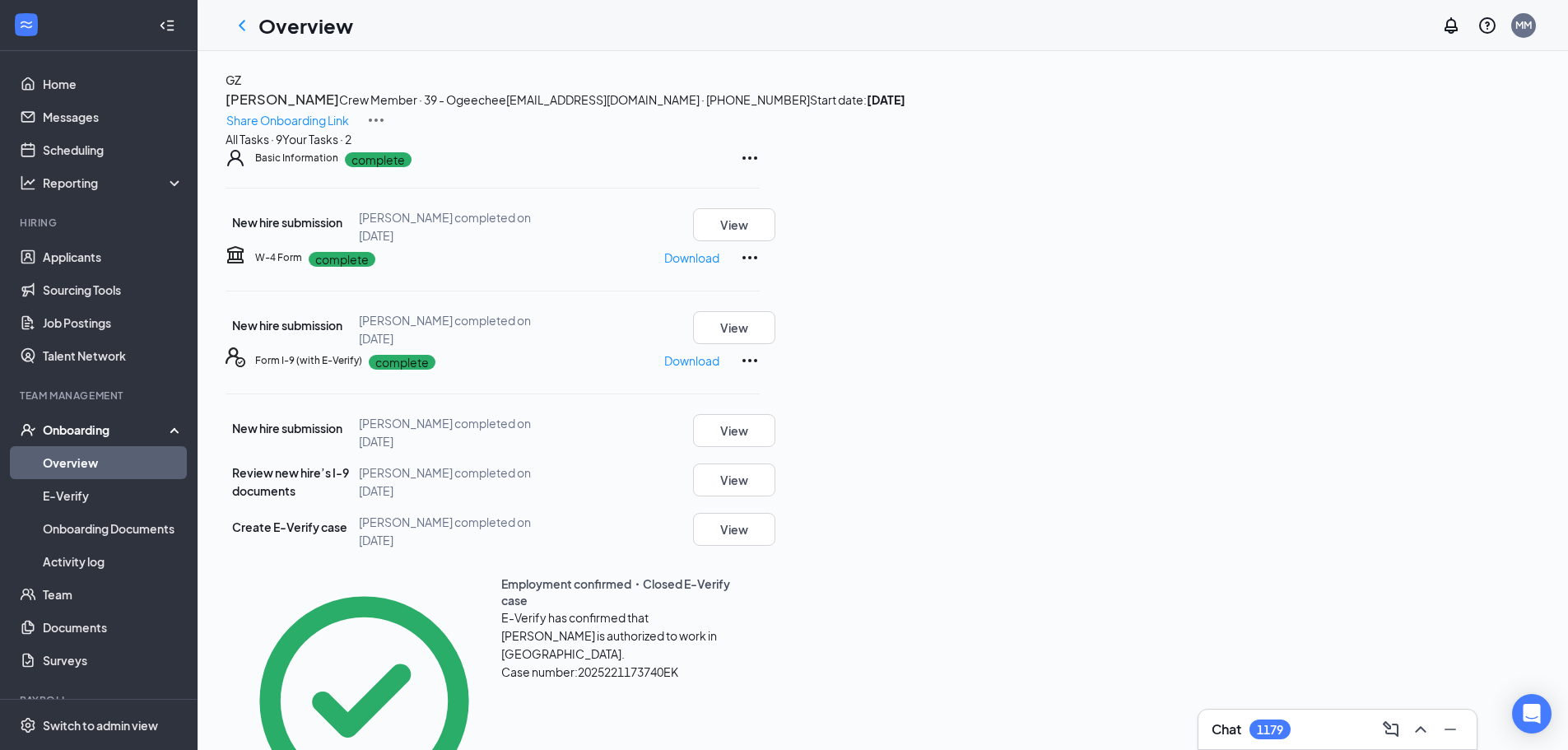
click at [249, 21] on icon "ChevronLeft" at bounding box center [242, 25] width 20 height 20
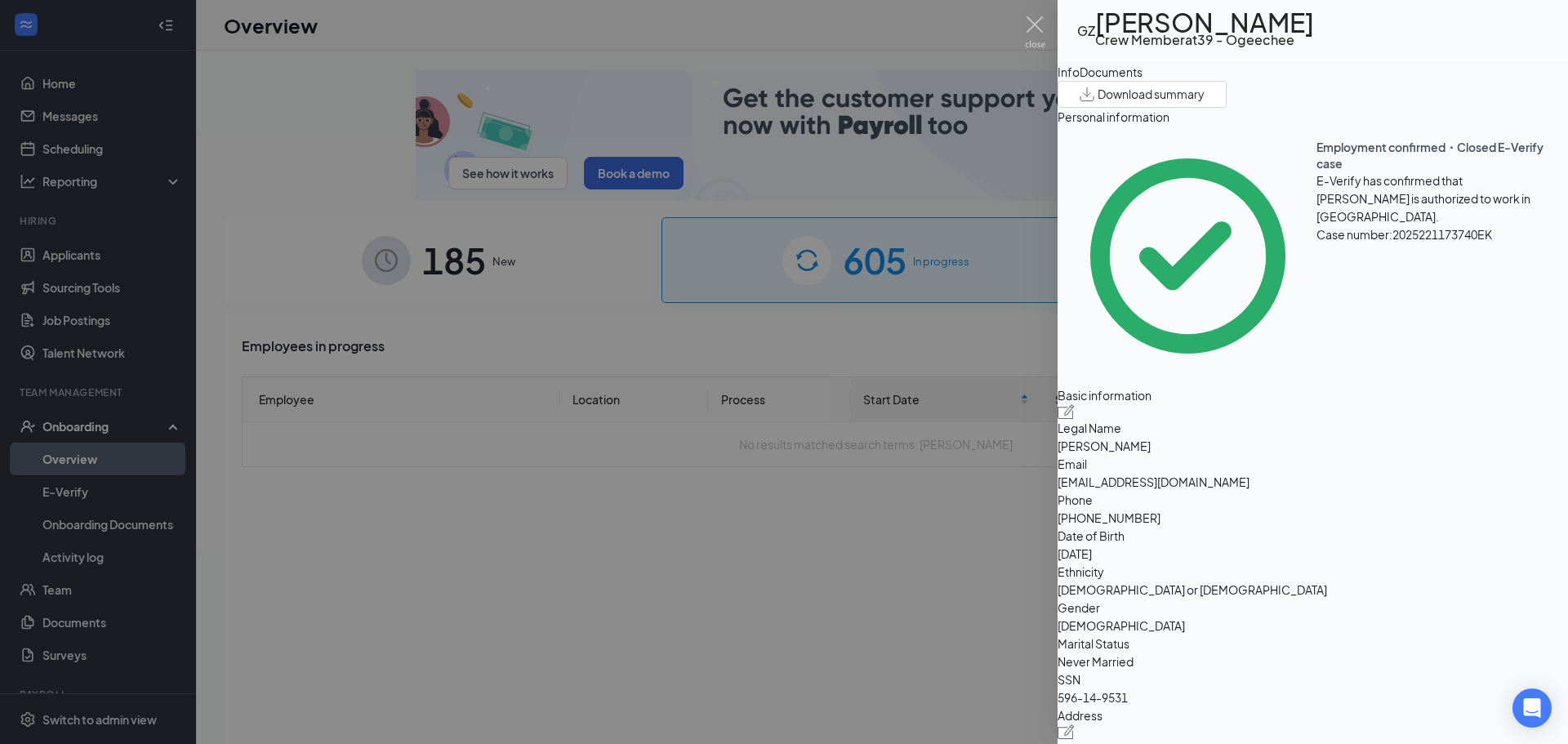
click at [1142, 81] on div "Documents" at bounding box center [1111, 72] width 63 height 18
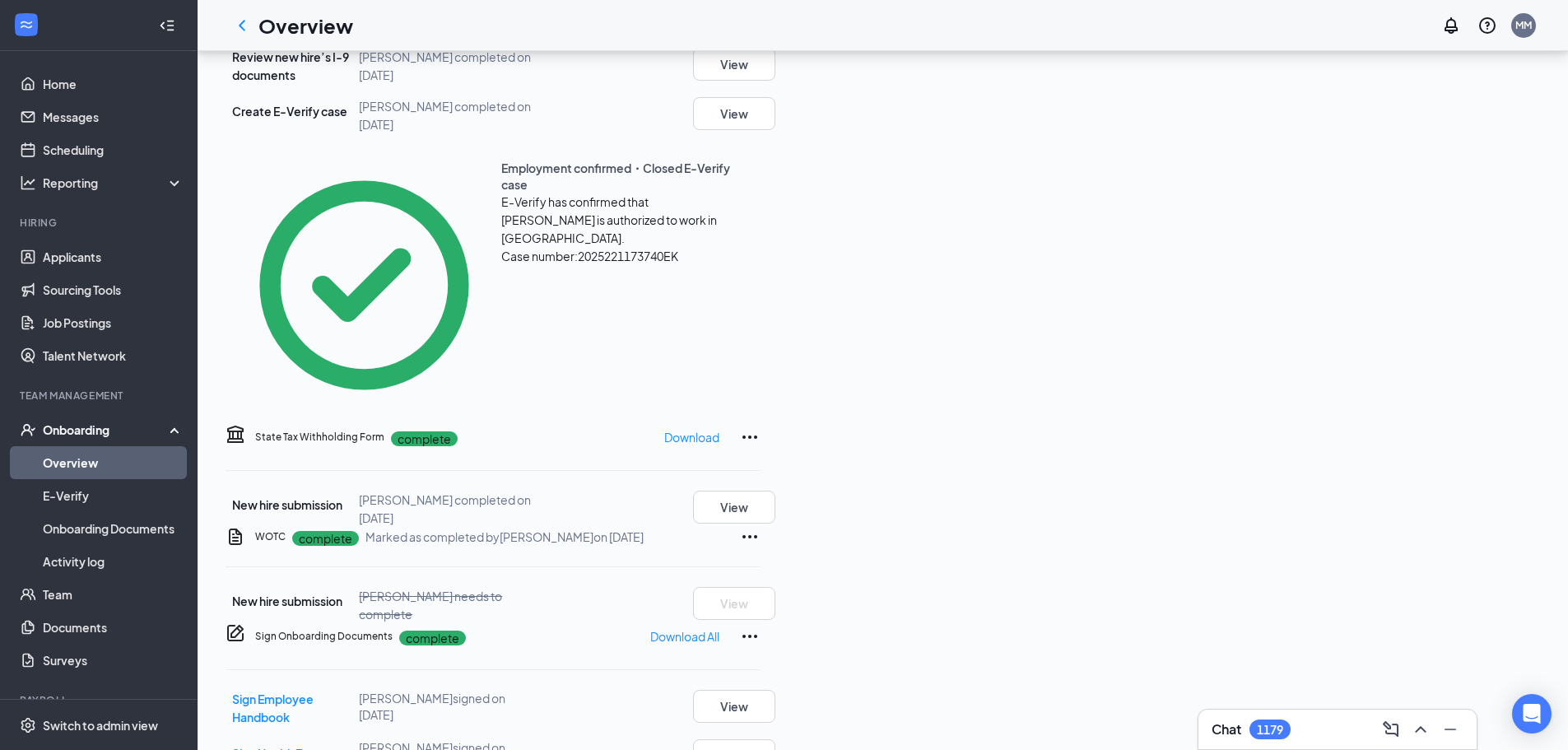
scroll to position [552, 0]
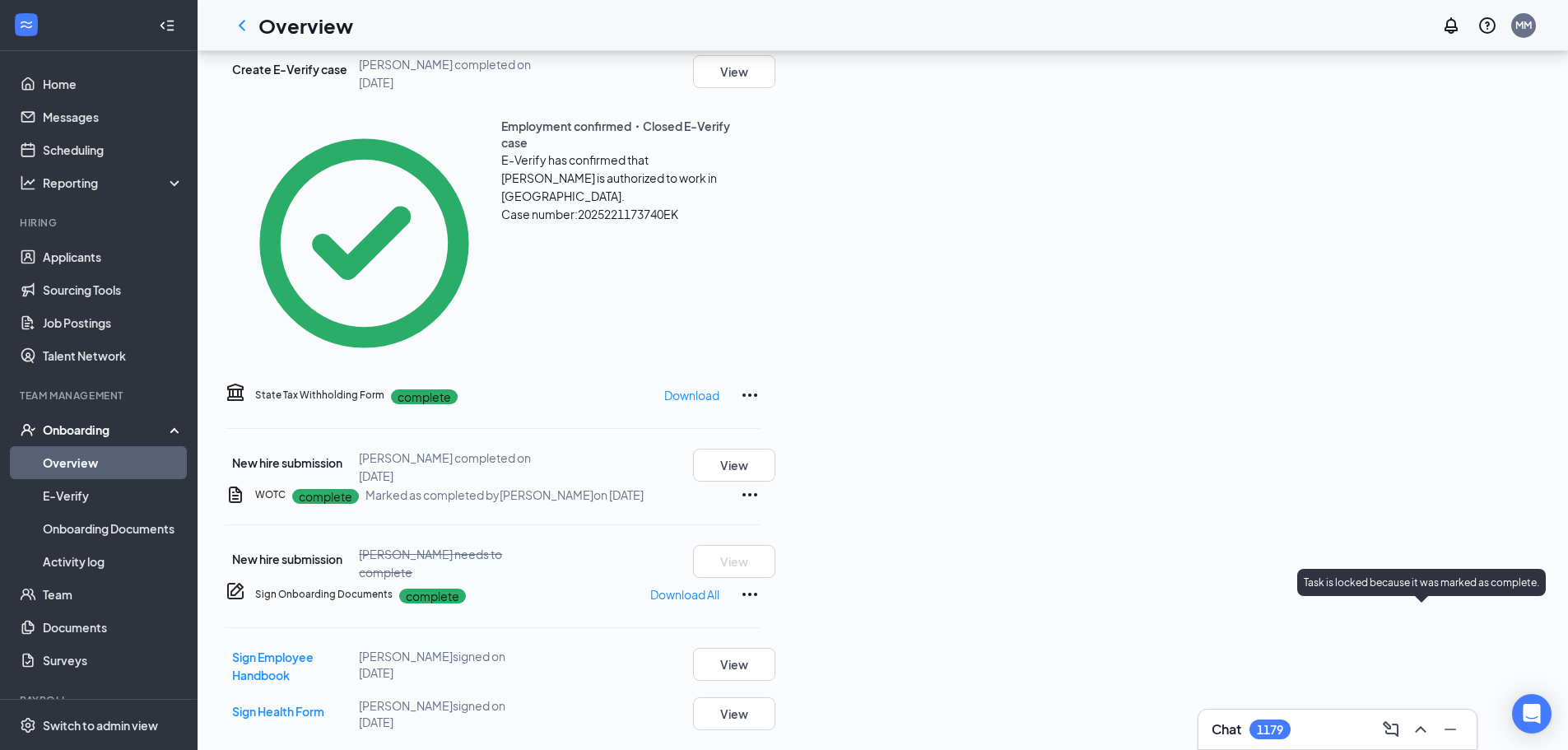
click at [1498, 575] on p "Task is locked because it was marked as complete." at bounding box center [1422, 582] width 235 height 14
click at [760, 485] on icon "Ellipses" at bounding box center [750, 495] width 20 height 20
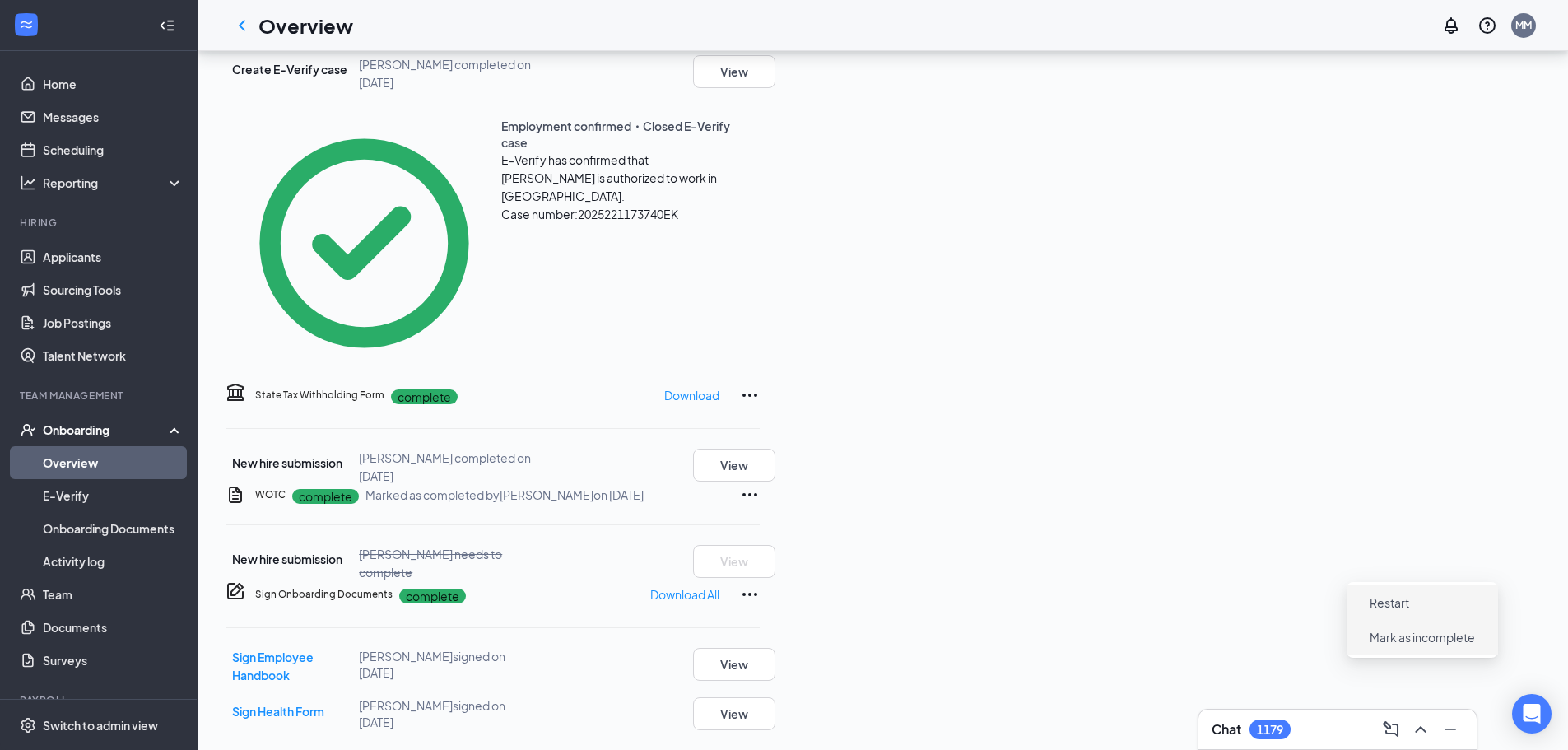
click at [1408, 629] on span "Mark as incomplete" at bounding box center [1423, 637] width 106 height 17
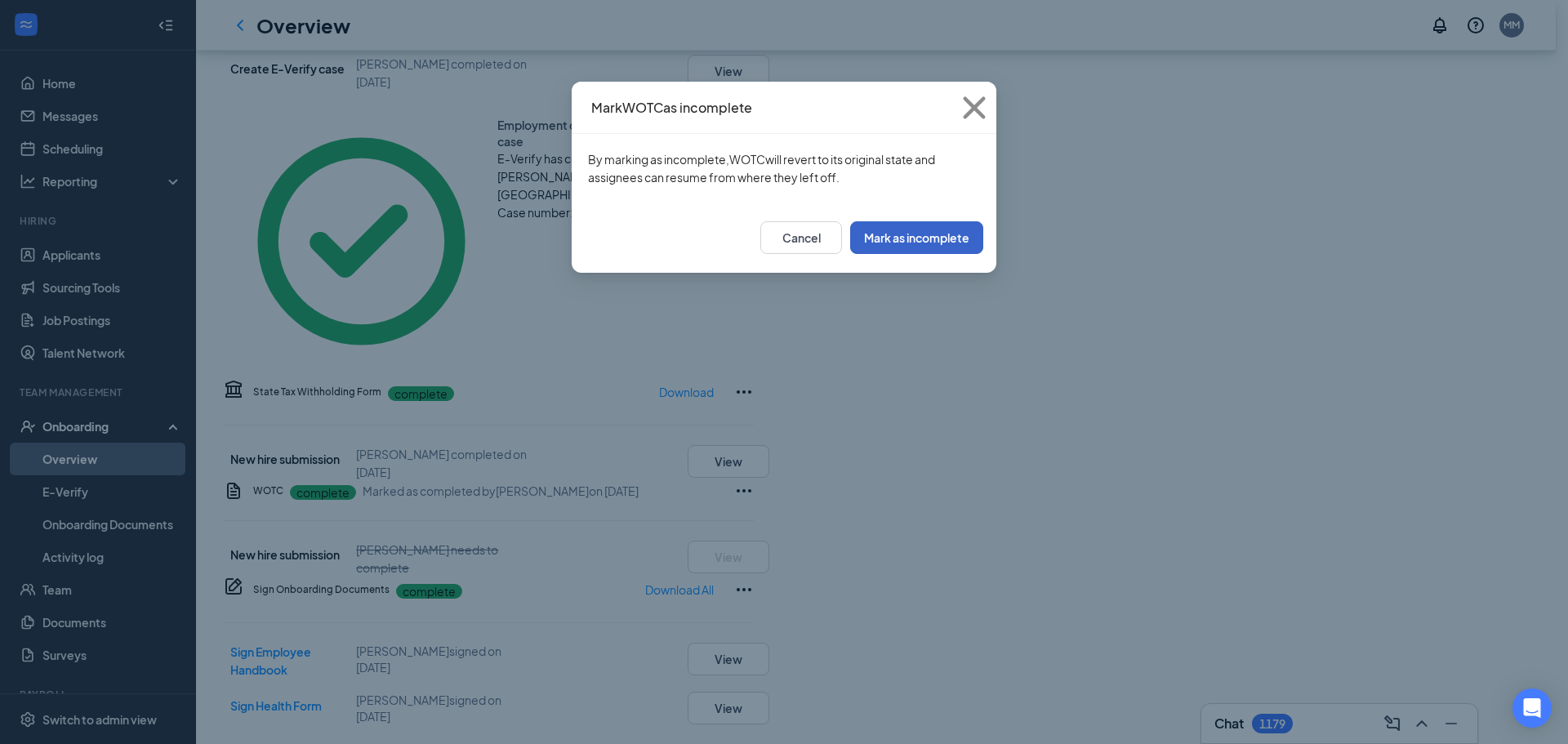
click at [882, 231] on button "Mark as incomplete" at bounding box center [917, 238] width 133 height 33
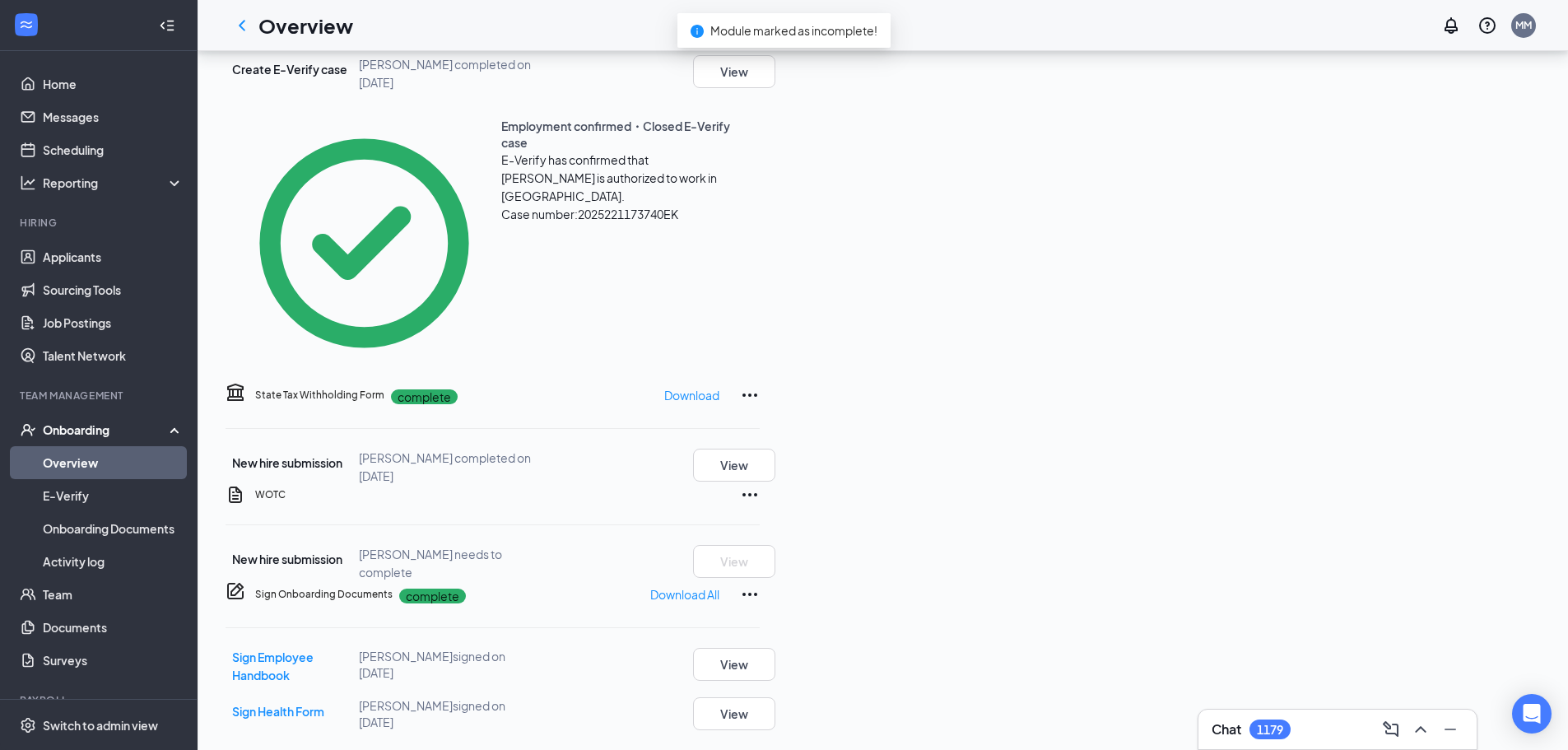
click at [760, 485] on icon "Ellipses" at bounding box center [750, 495] width 20 height 20
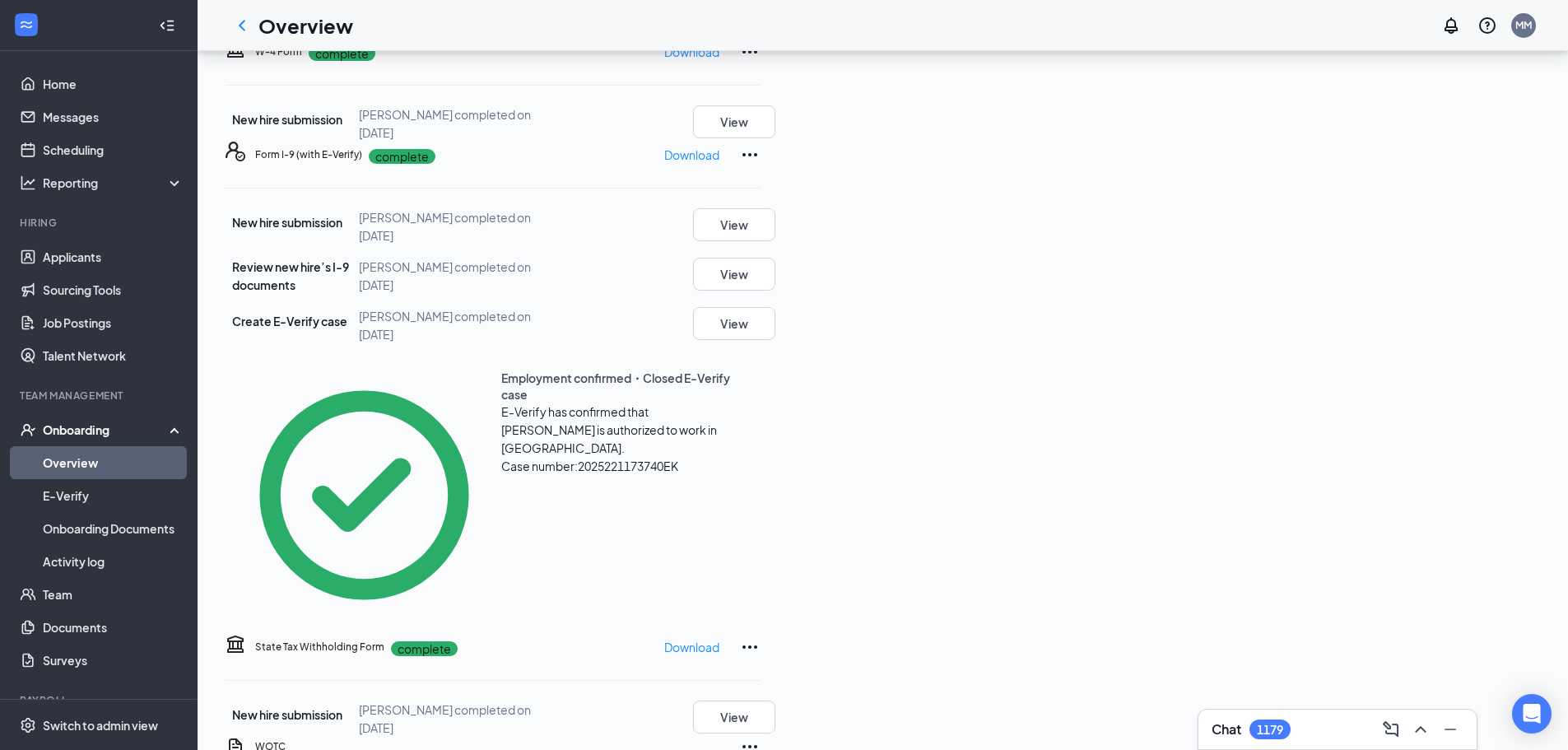
scroll to position [58, 0]
